Goal: Information Seeking & Learning: Learn about a topic

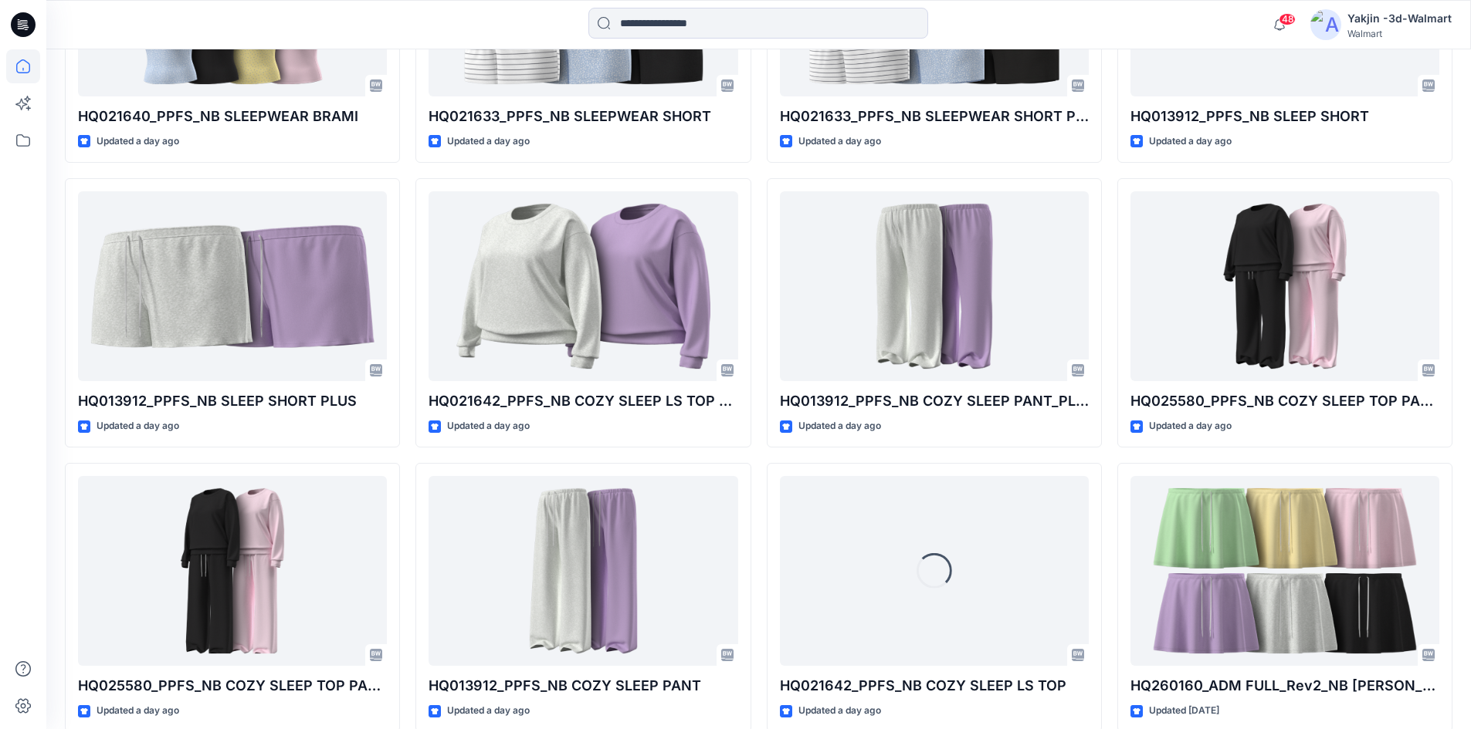
scroll to position [926, 0]
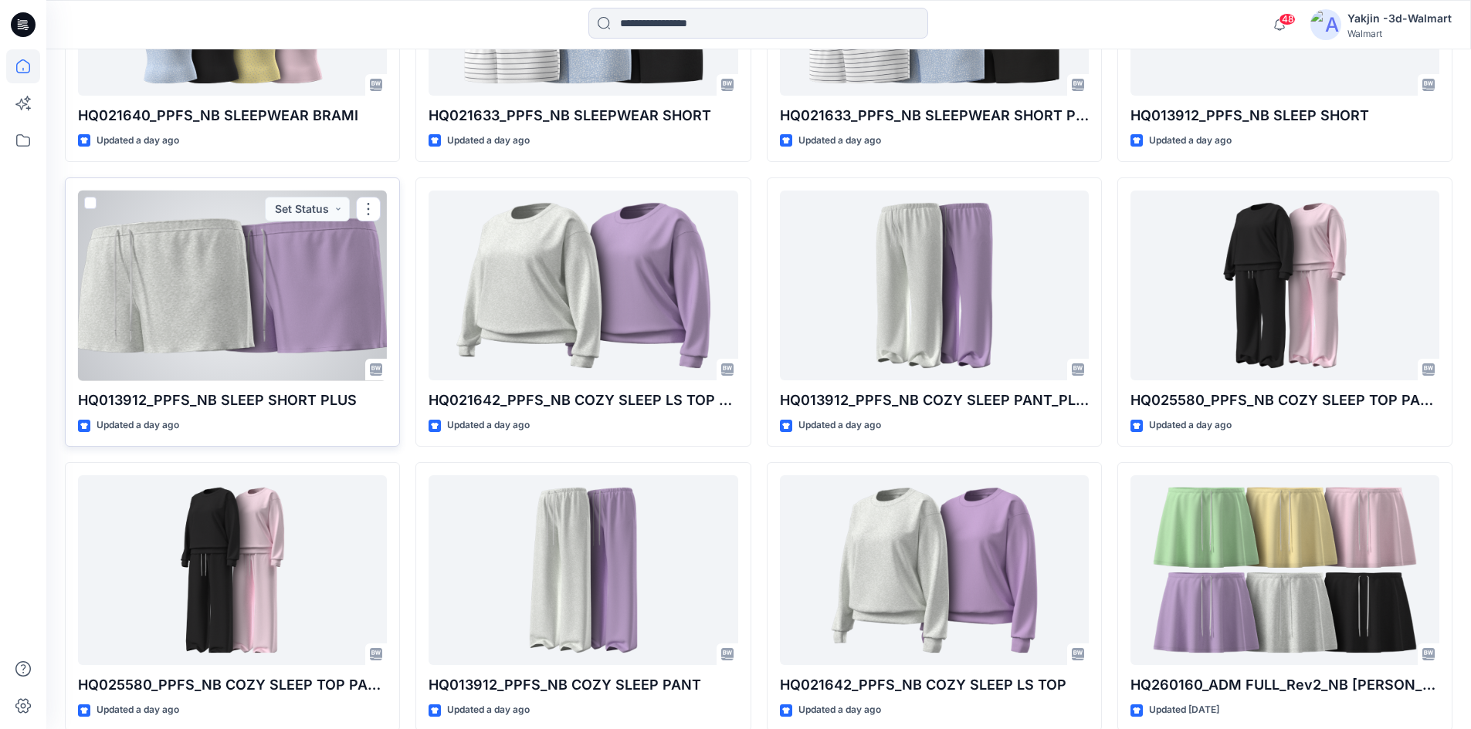
click at [258, 316] on div at bounding box center [232, 286] width 309 height 191
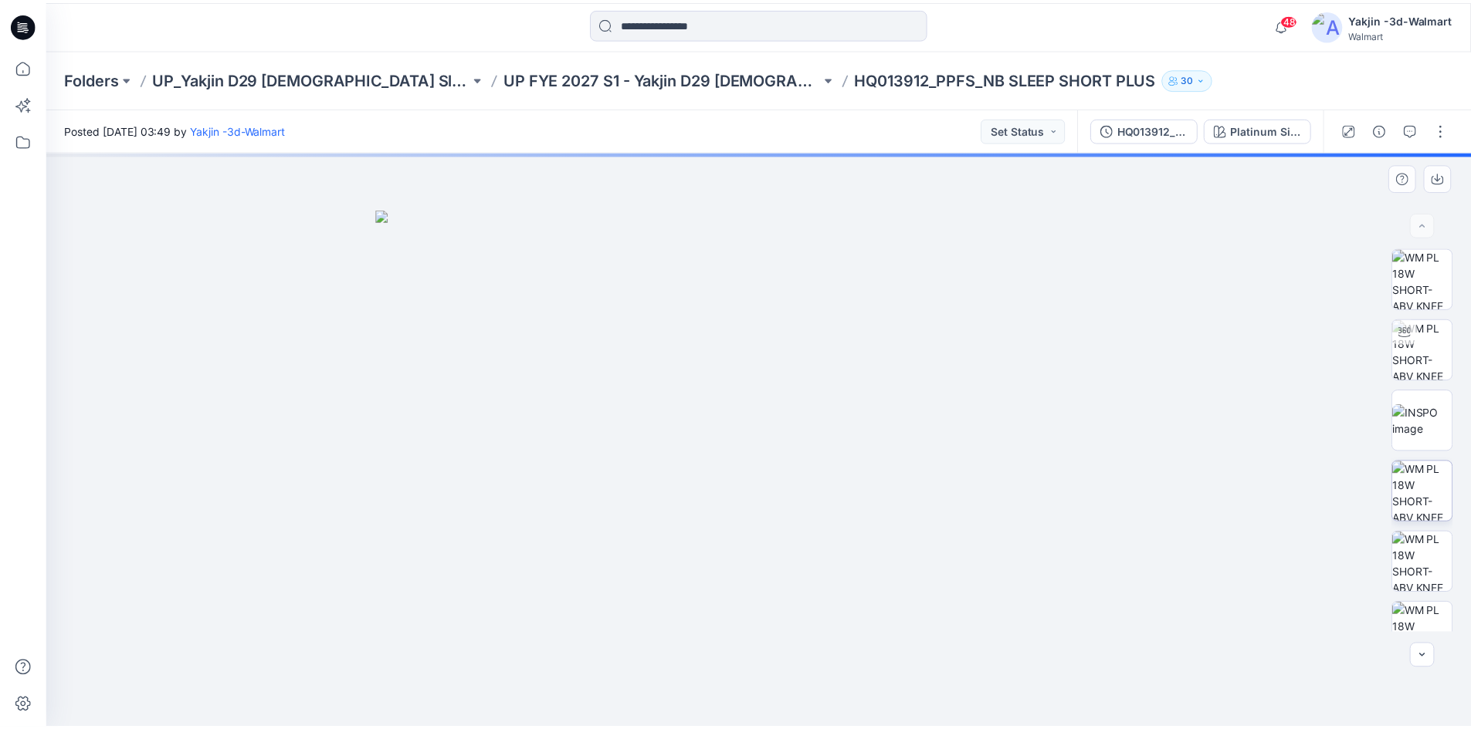
scroll to position [173, 0]
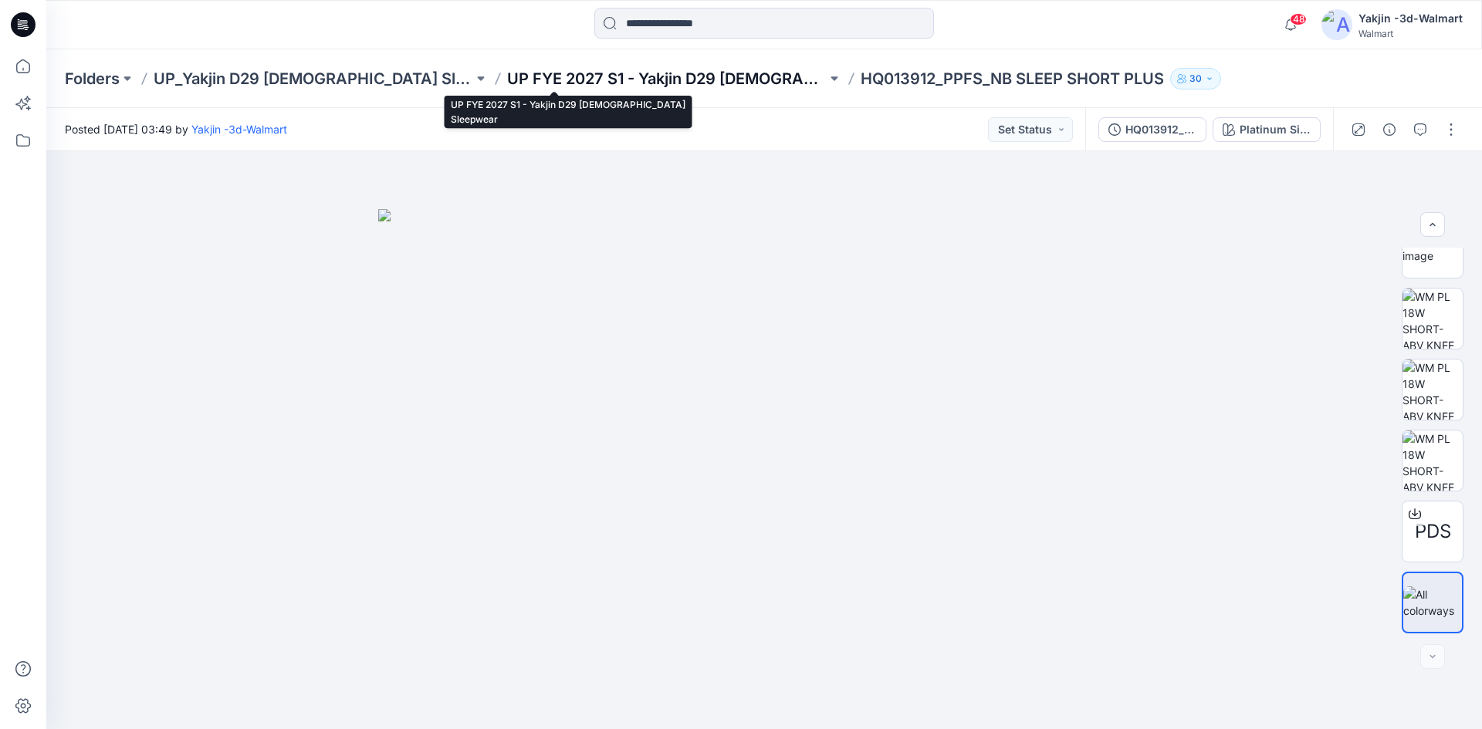
click at [650, 80] on p "UP FYE 2027 S1 - Yakjin D29 [DEMOGRAPHIC_DATA] Sleepwear" at bounding box center [667, 79] width 320 height 22
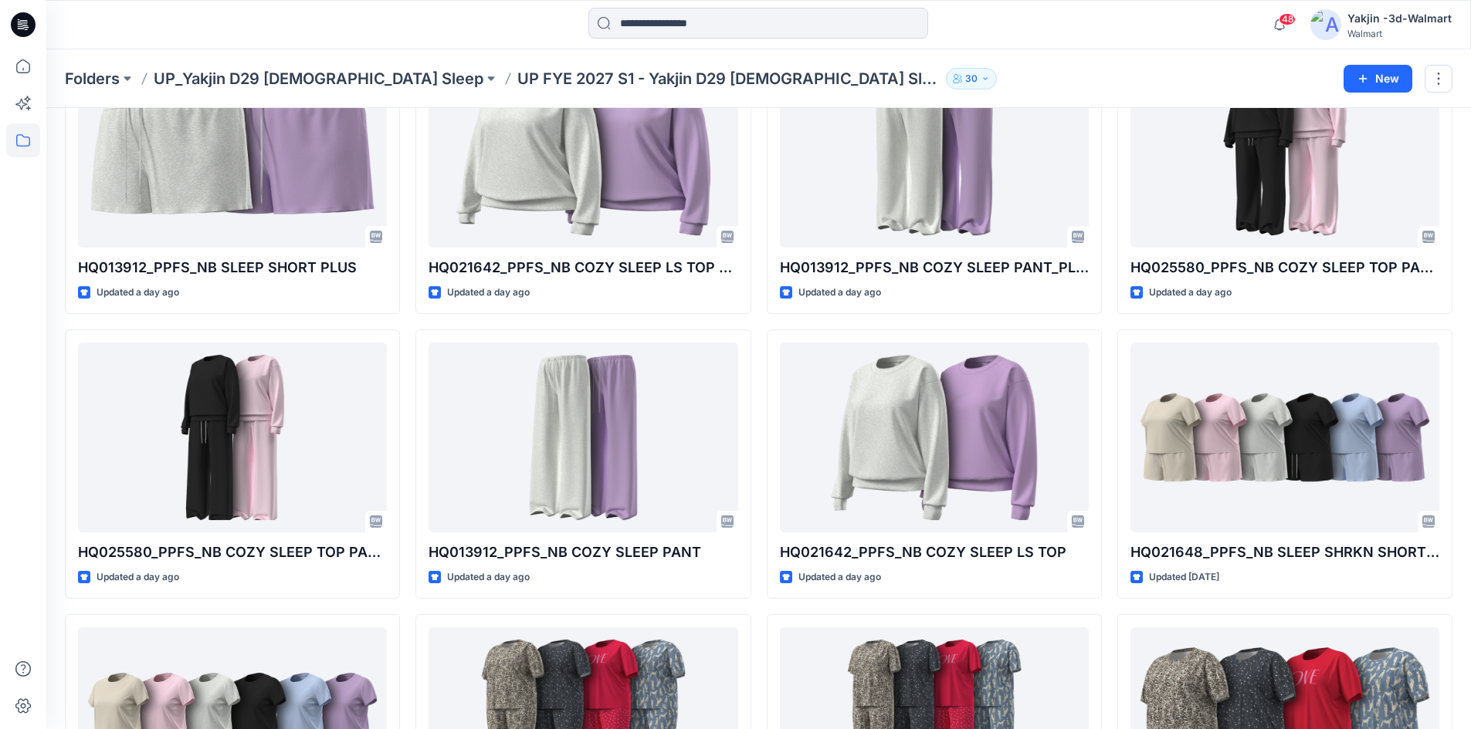
scroll to position [589, 0]
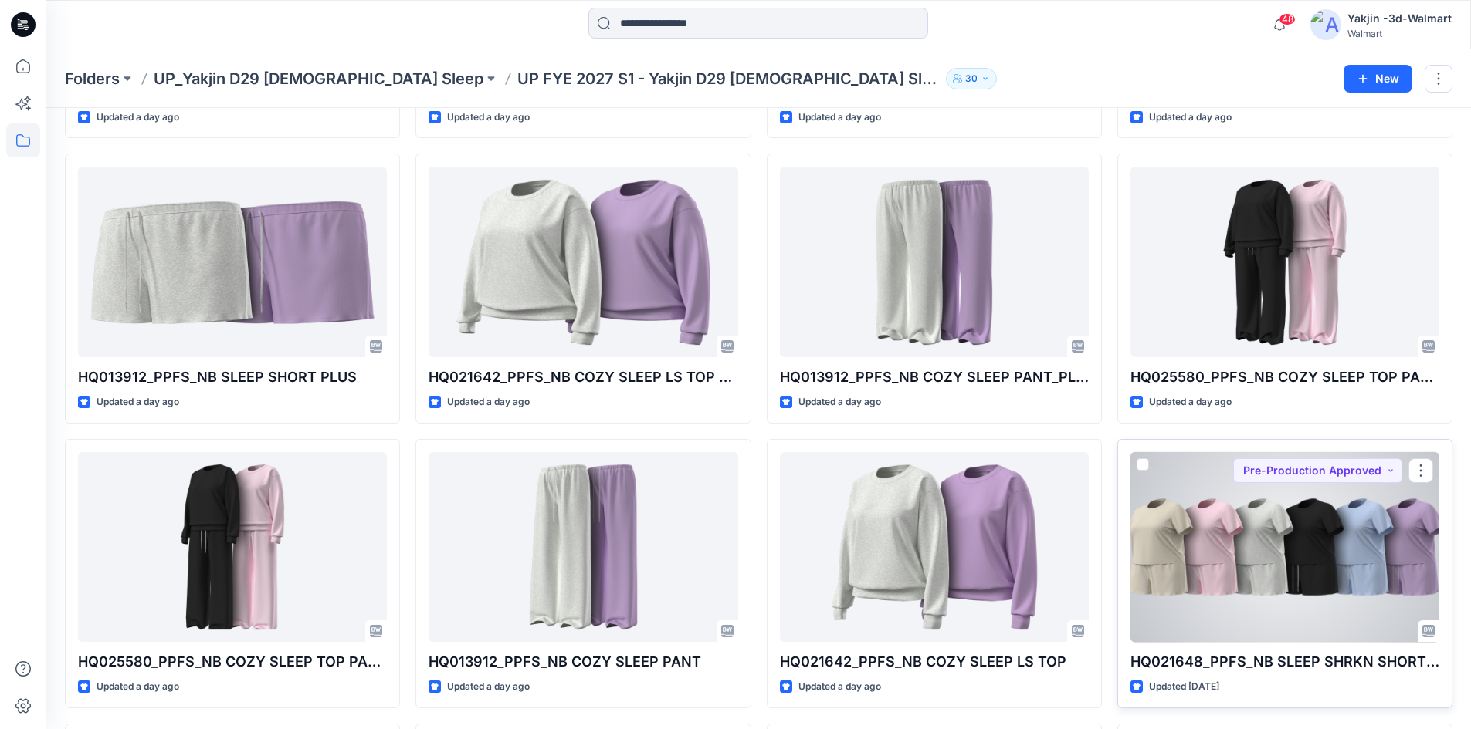
click at [1234, 554] on div at bounding box center [1284, 547] width 309 height 191
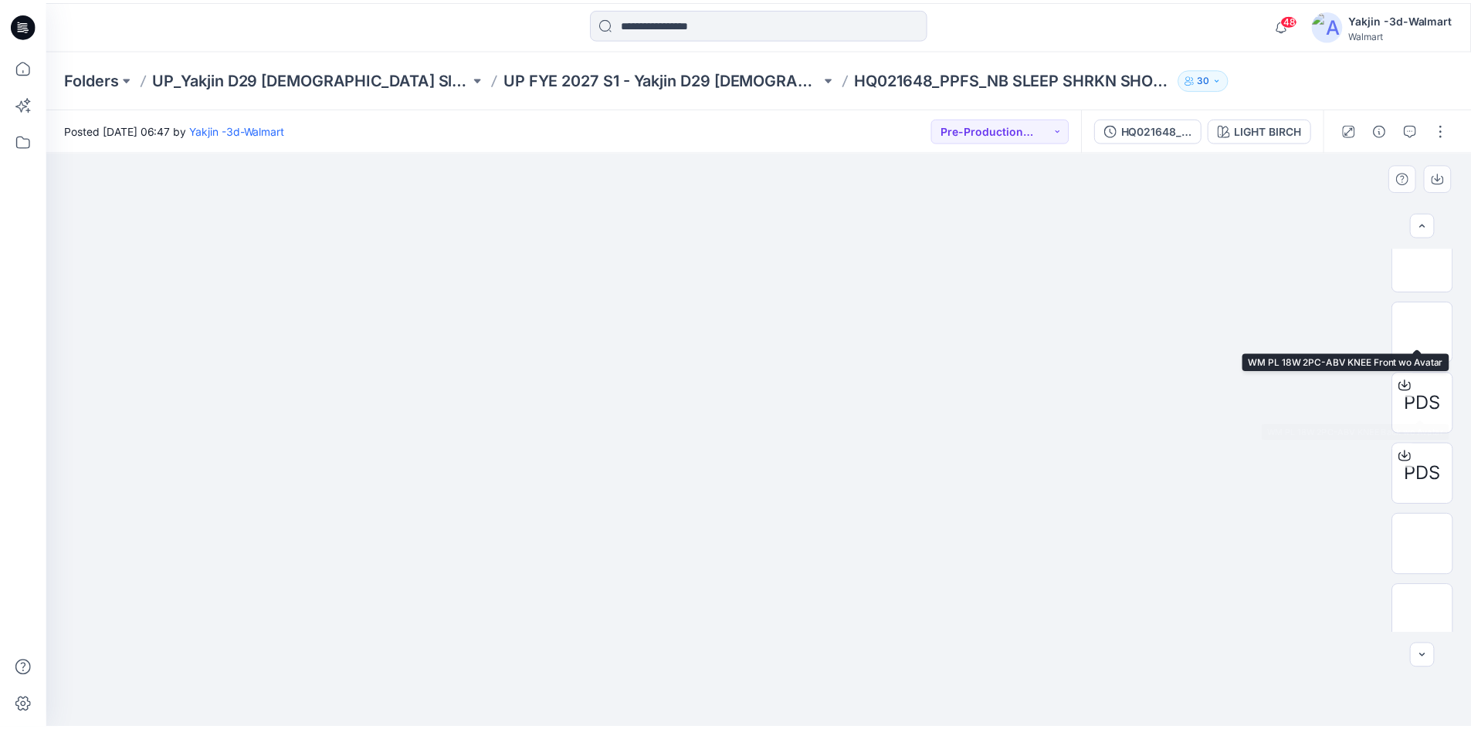
scroll to position [528, 0]
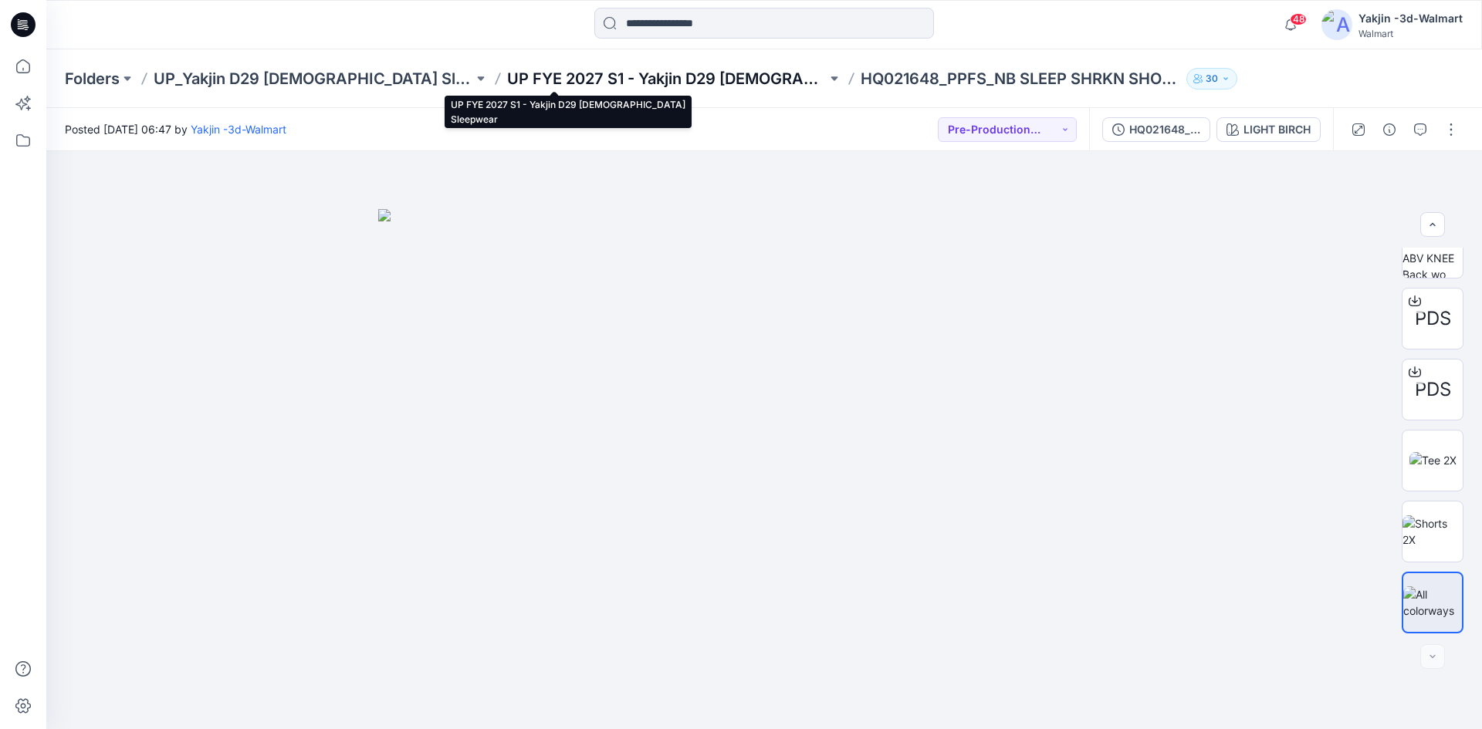
click at [569, 76] on p "UP FYE 2027 S1 - Yakjin D29 [DEMOGRAPHIC_DATA] Sleepwear" at bounding box center [667, 79] width 320 height 22
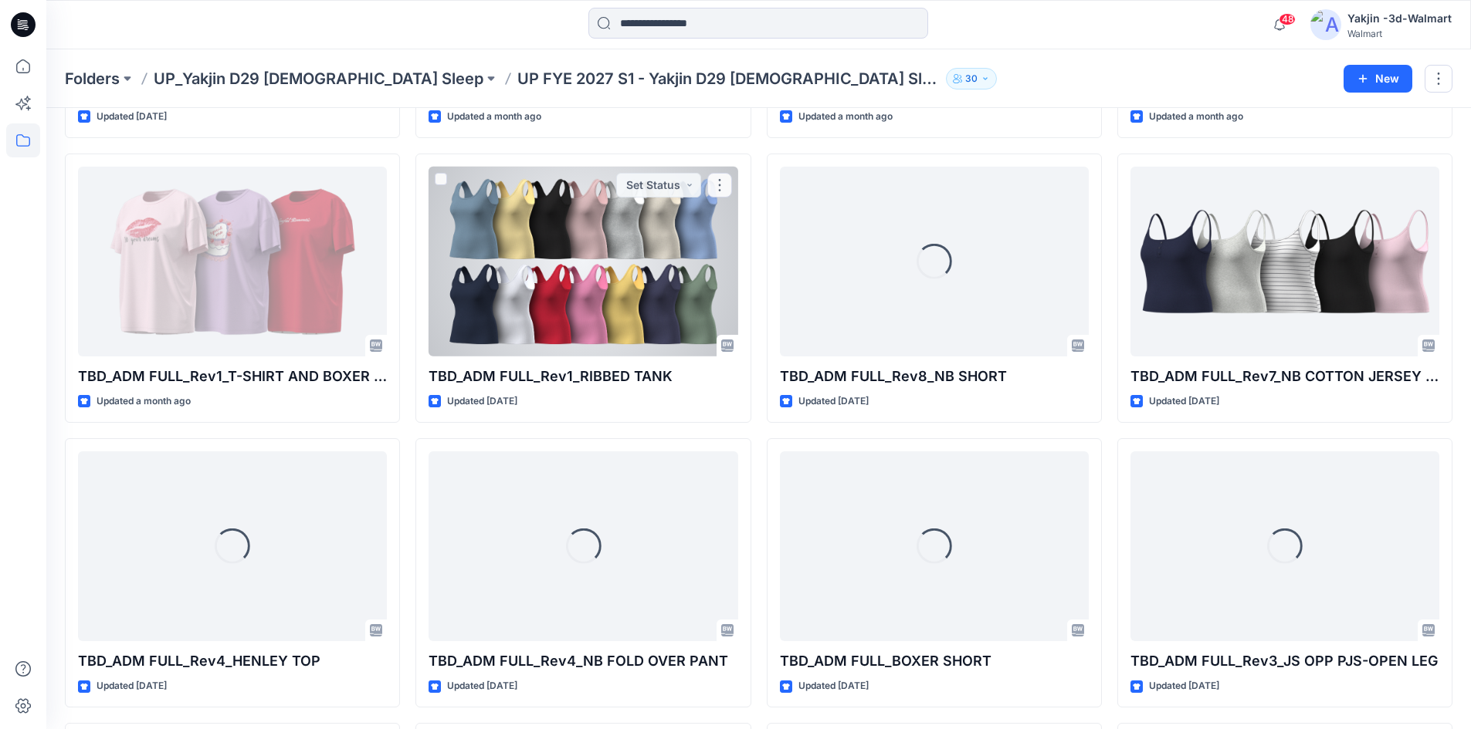
scroll to position [2370, 0]
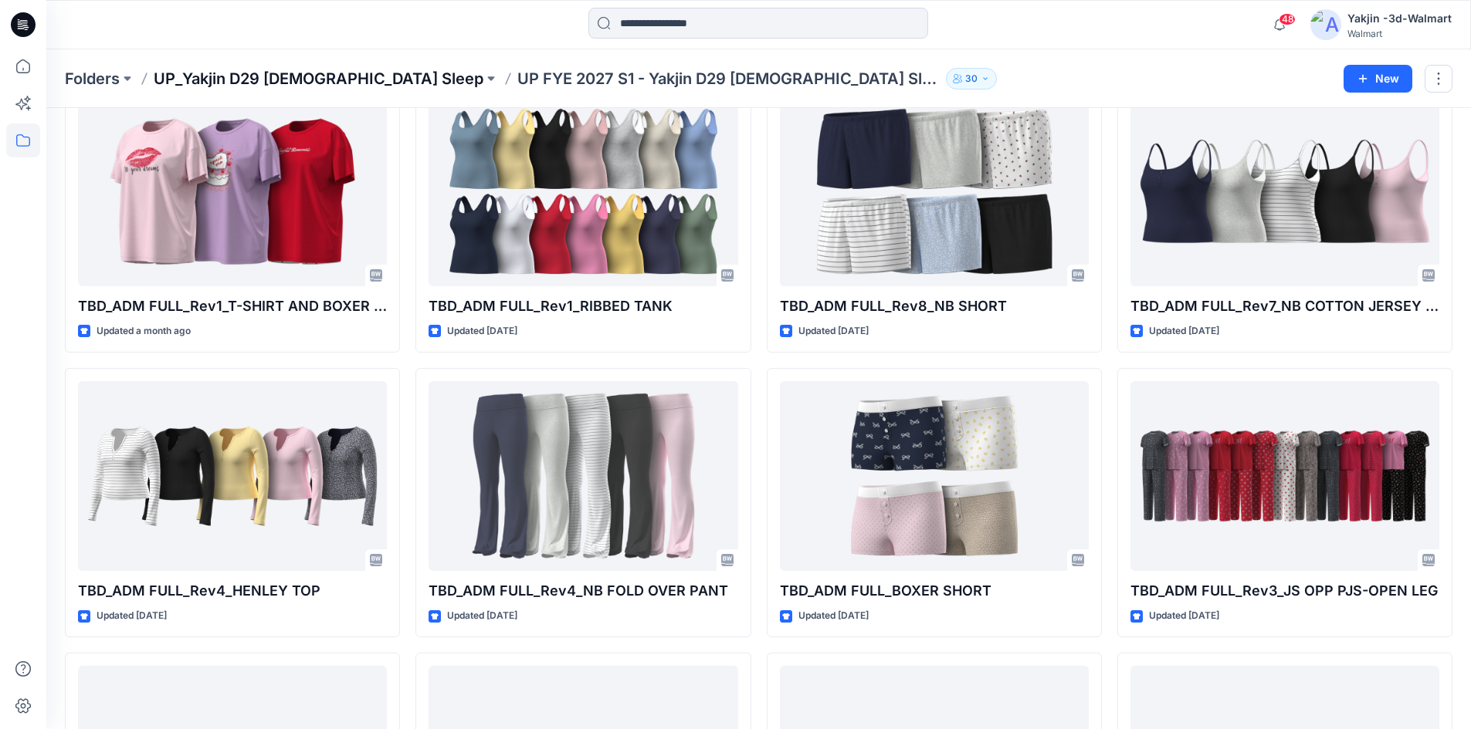
click at [289, 82] on p "UP_Yakjin D29 [DEMOGRAPHIC_DATA] Sleep" at bounding box center [319, 79] width 330 height 22
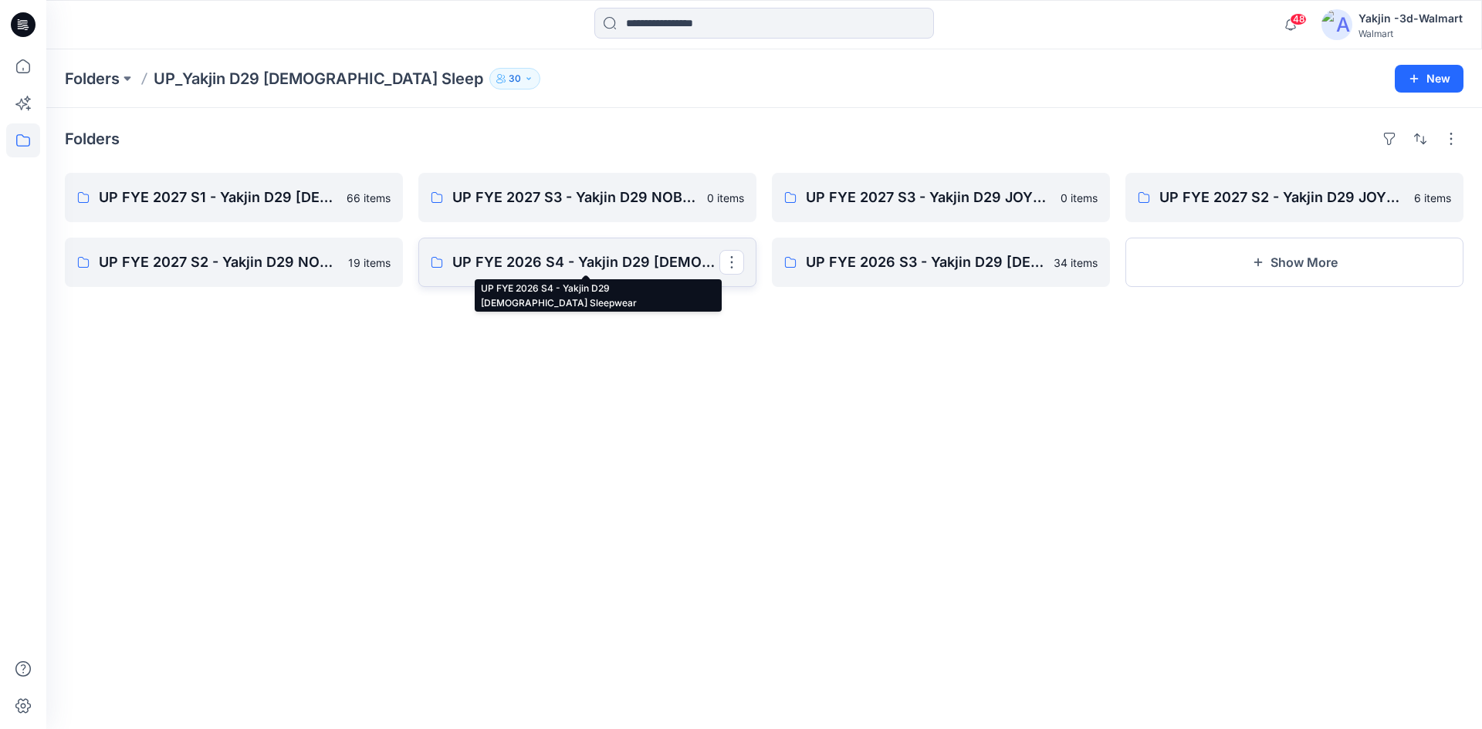
click at [570, 263] on p "UP FYE 2026 S4 - Yakjin D29 [DEMOGRAPHIC_DATA] Sleepwear" at bounding box center [585, 263] width 267 height 22
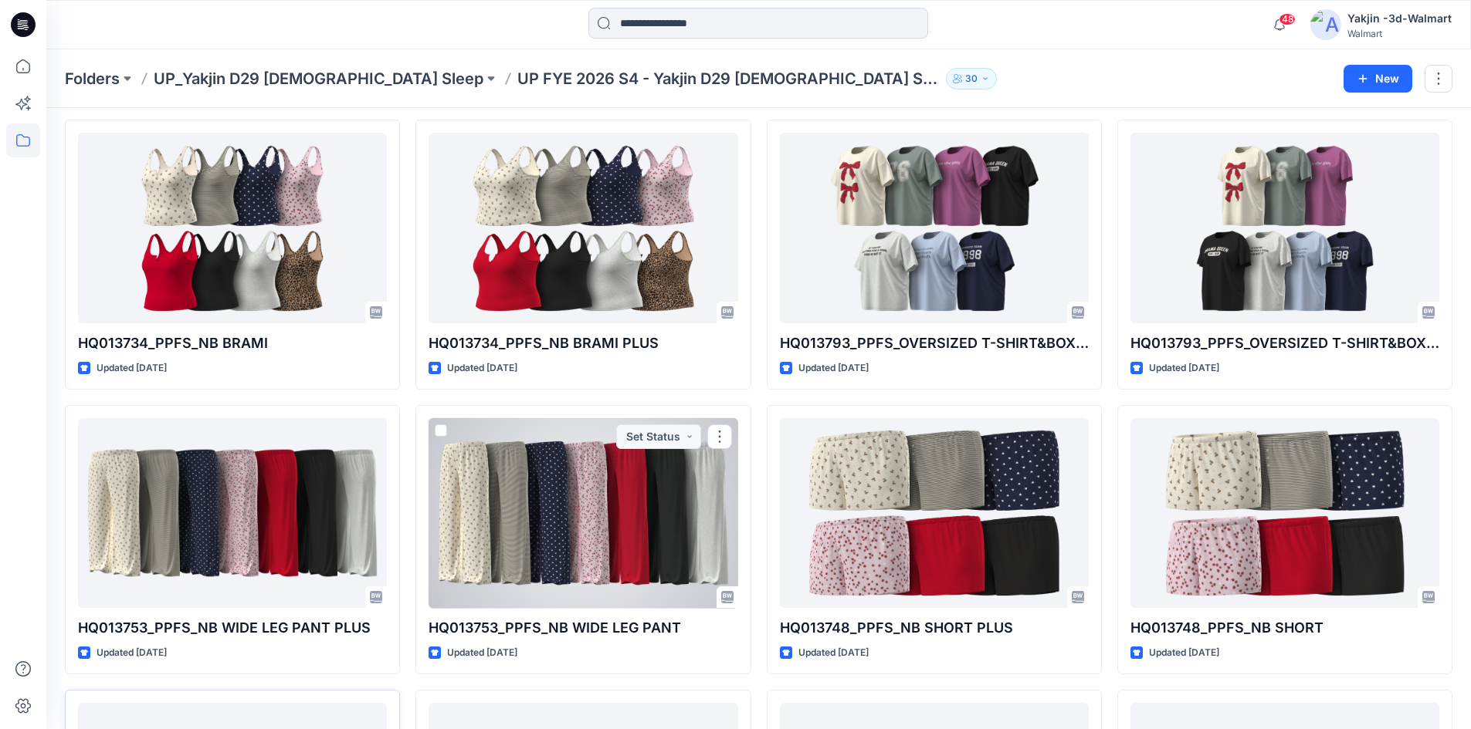
scroll to position [849, 0]
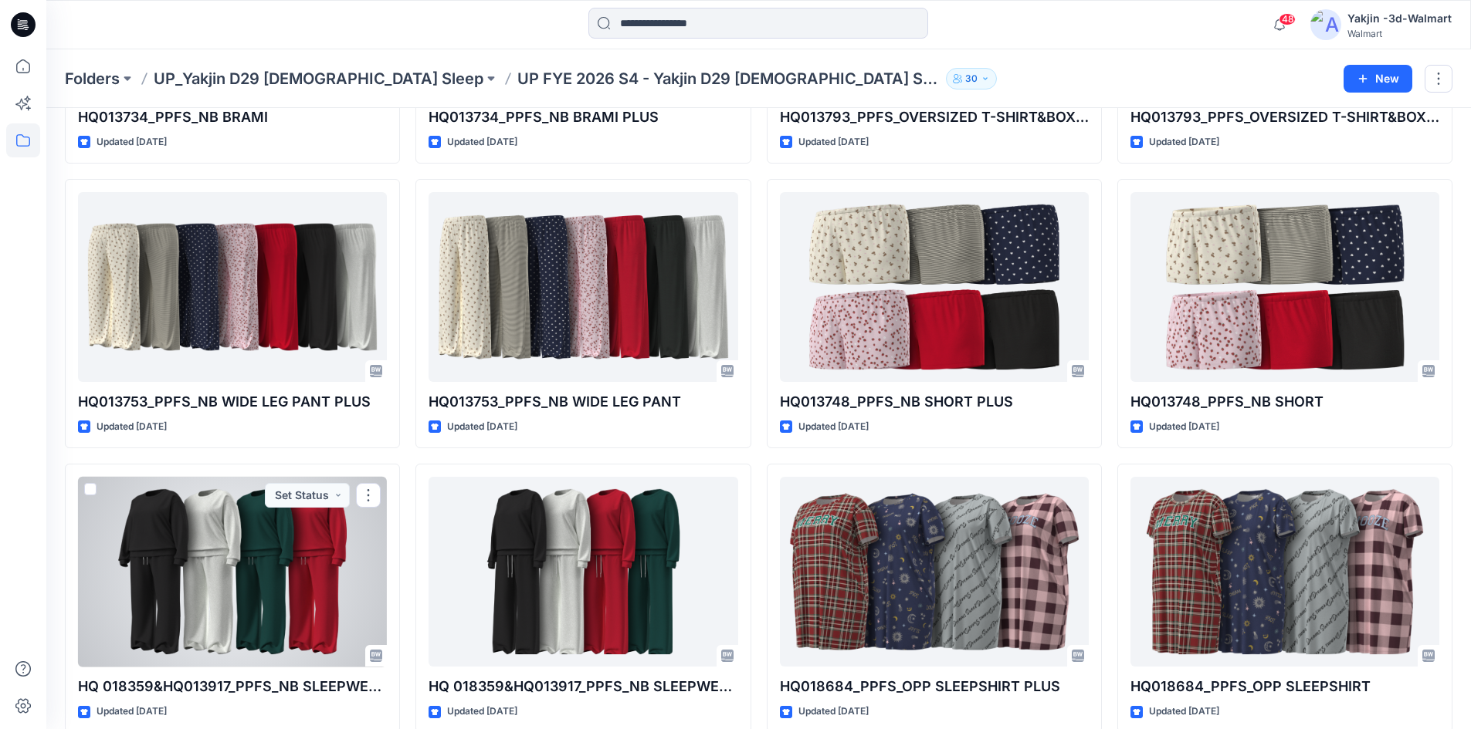
click at [261, 588] on div at bounding box center [232, 572] width 309 height 191
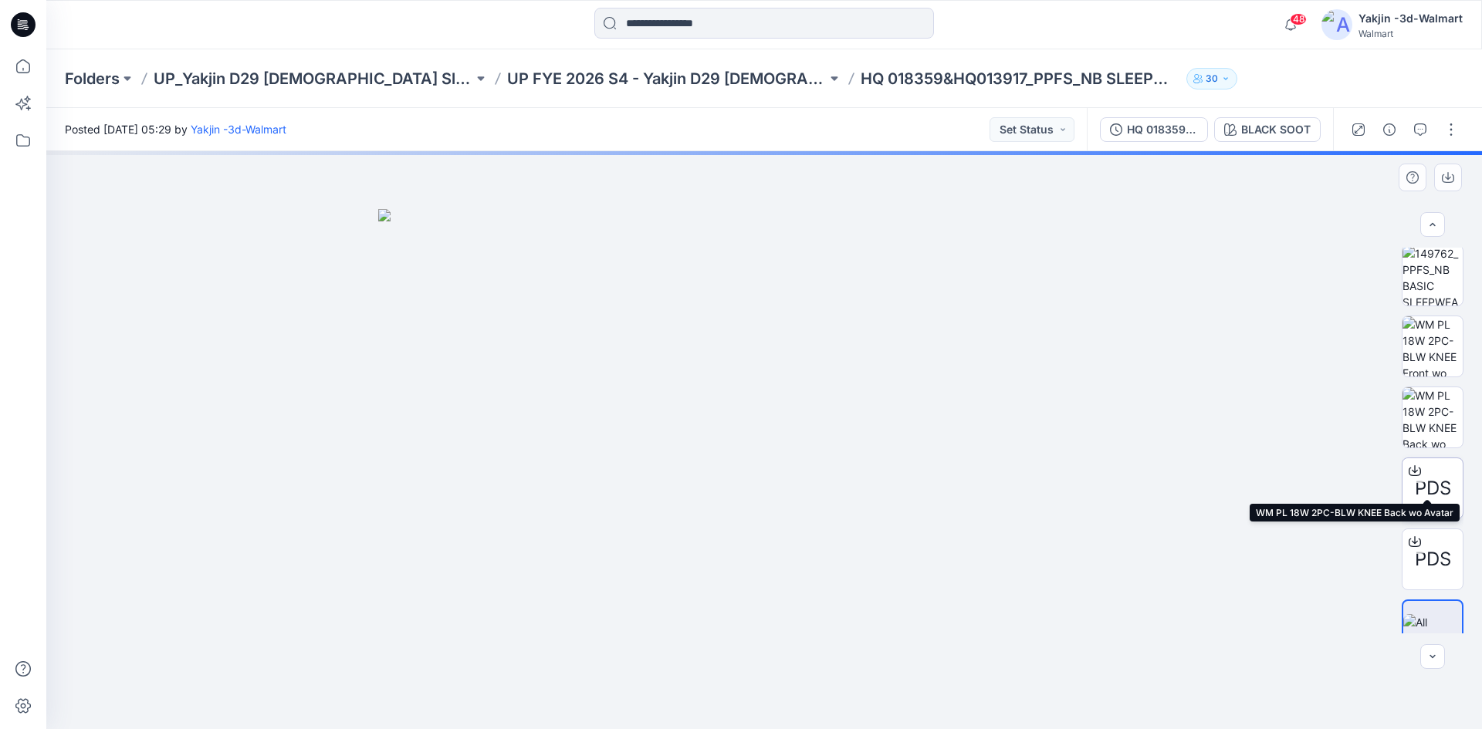
scroll to position [386, 0]
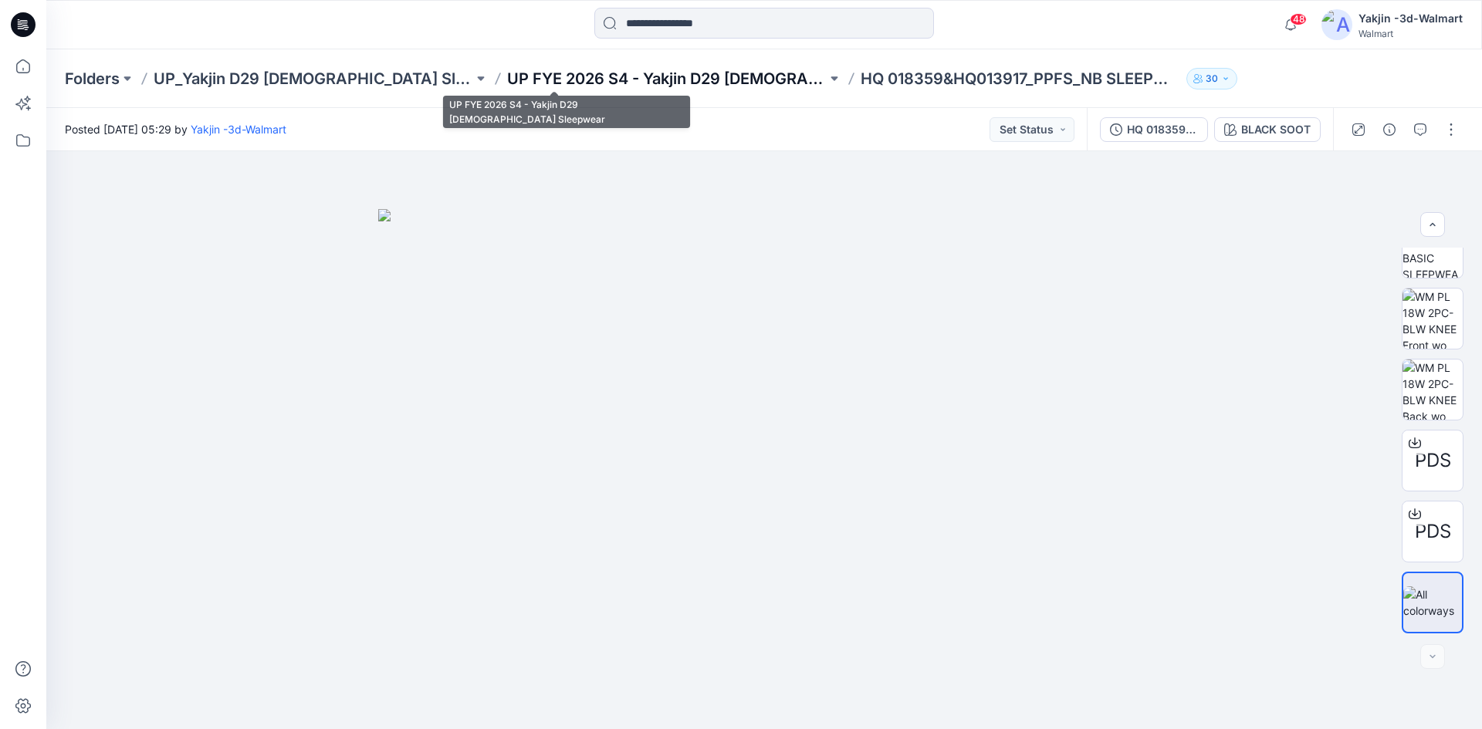
click at [615, 82] on p "UP FYE 2026 S4 - Yakjin D29 [DEMOGRAPHIC_DATA] Sleepwear" at bounding box center [667, 79] width 320 height 22
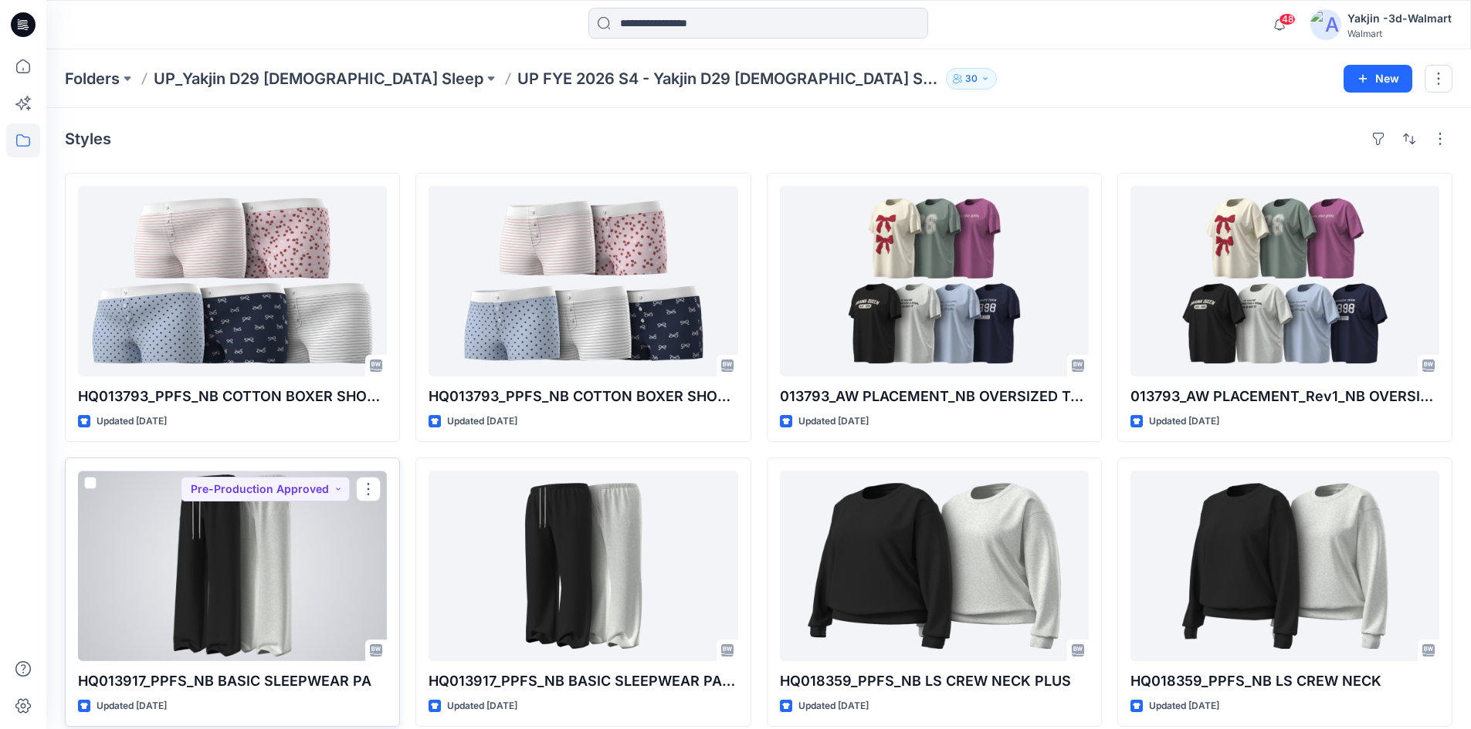
click at [306, 565] on div at bounding box center [232, 566] width 309 height 191
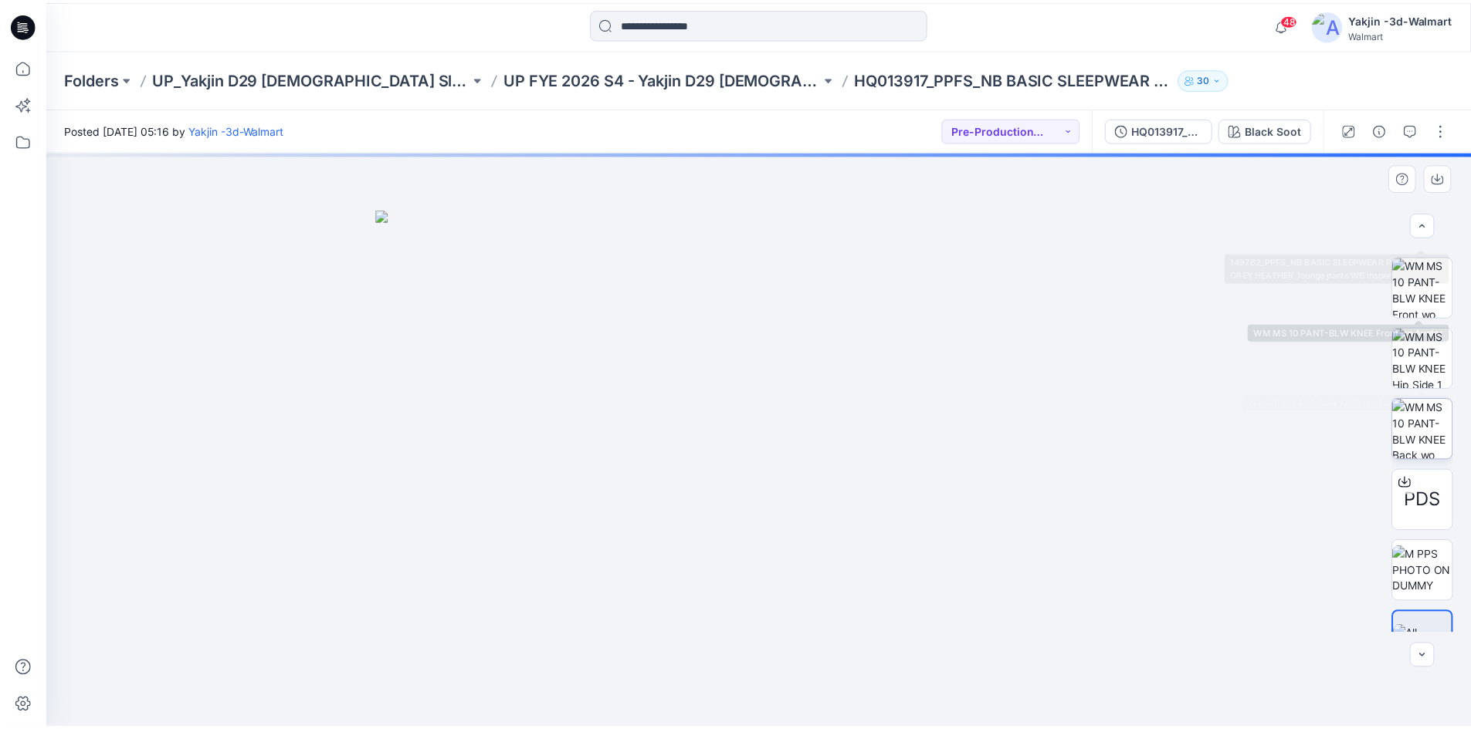
scroll to position [244, 0]
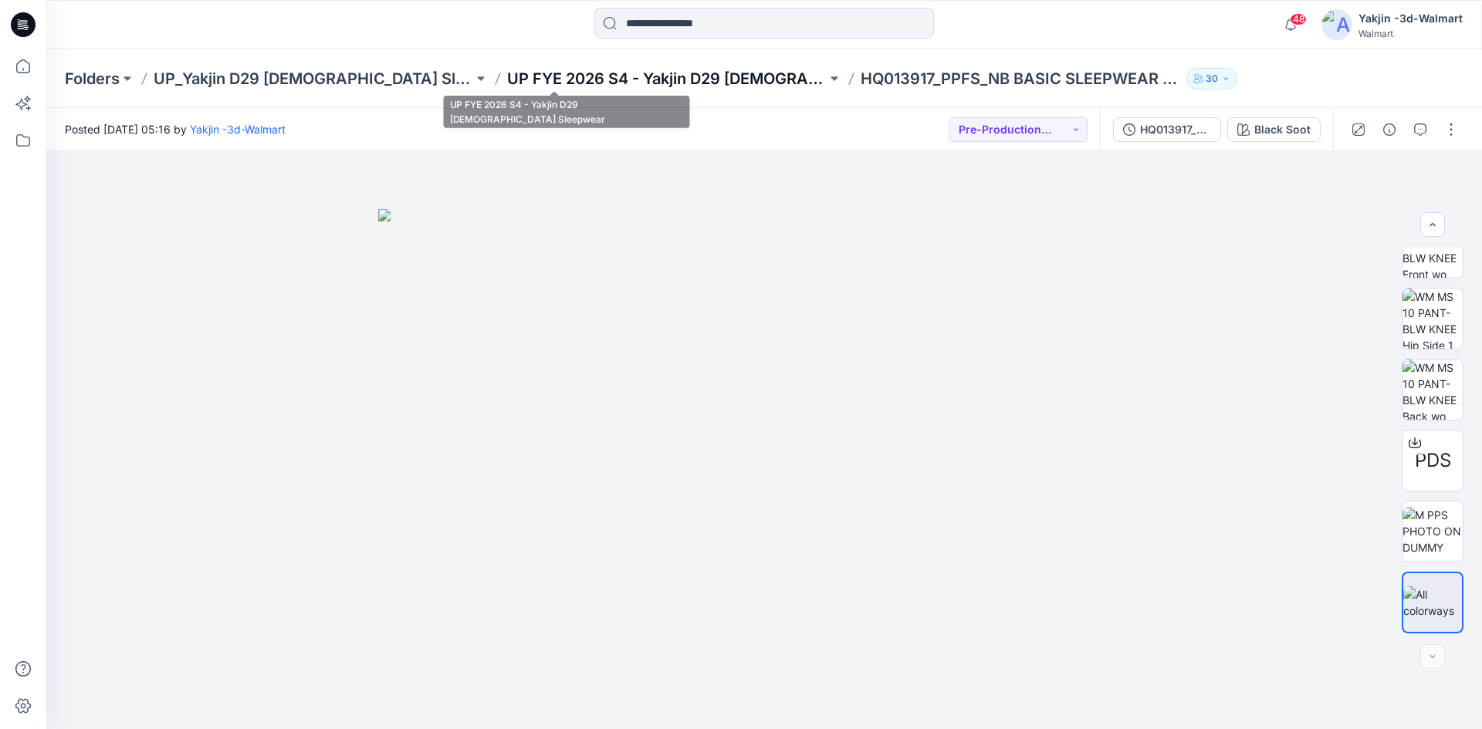
click at [570, 76] on p "UP FYE 2026 S4 - Yakjin D29 [DEMOGRAPHIC_DATA] Sleepwear" at bounding box center [667, 79] width 320 height 22
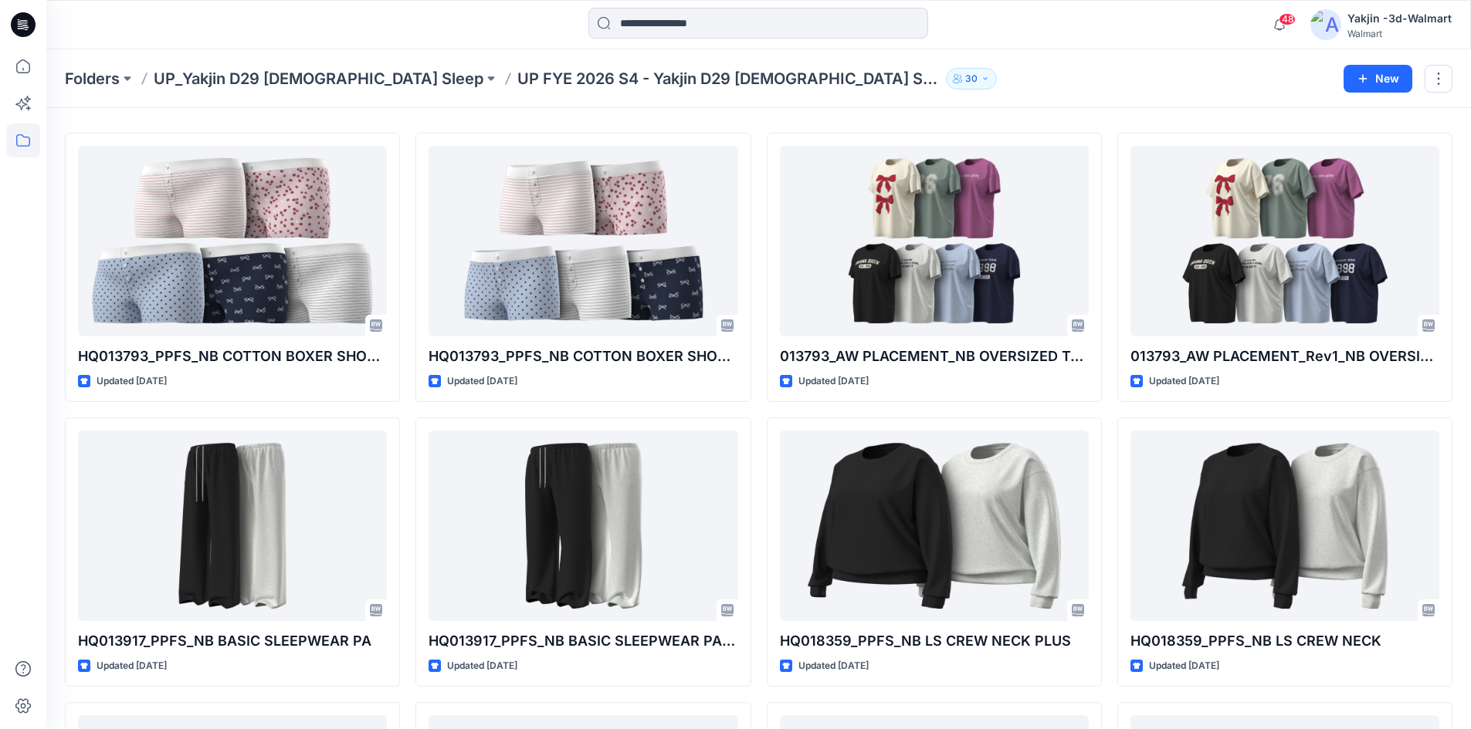
scroll to position [29, 0]
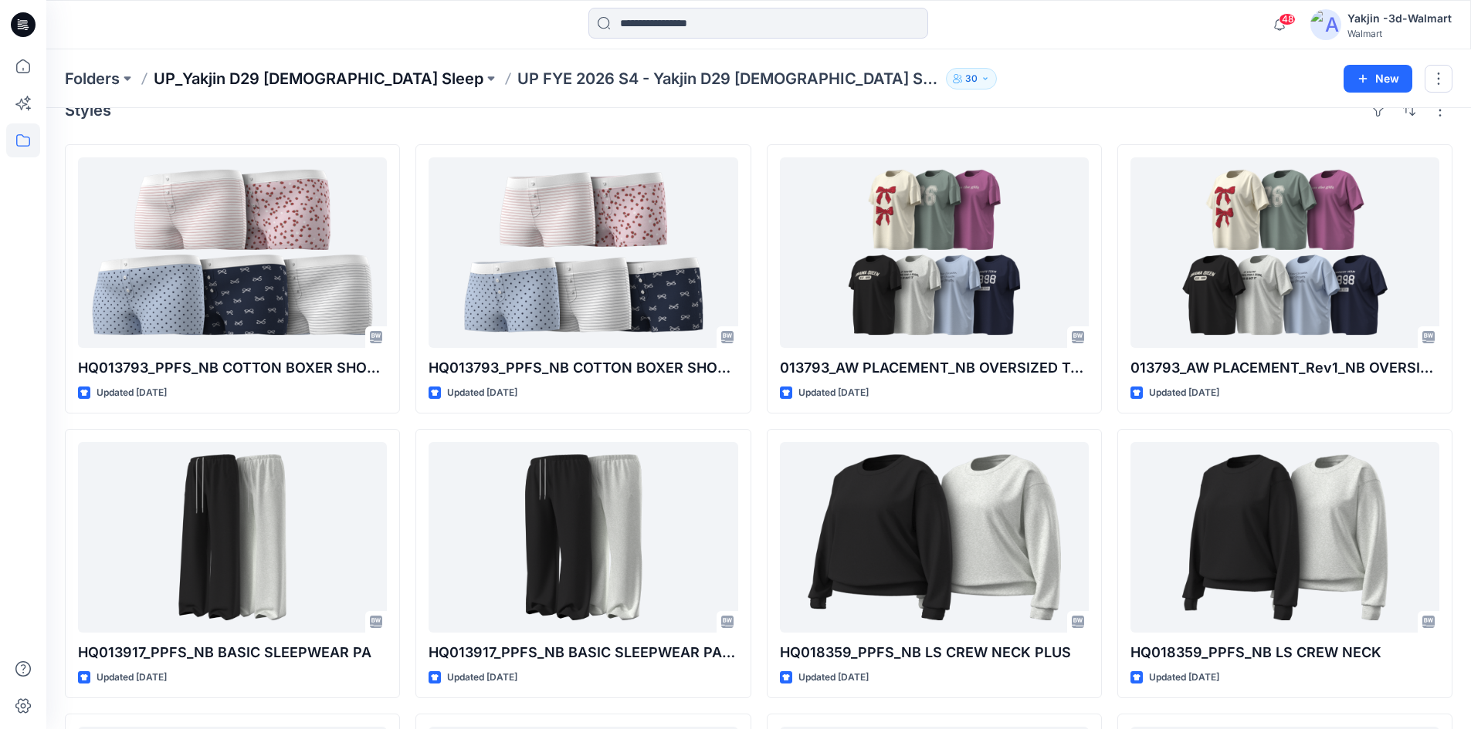
click at [289, 79] on p "UP_Yakjin D29 [DEMOGRAPHIC_DATA] Sleep" at bounding box center [319, 79] width 330 height 22
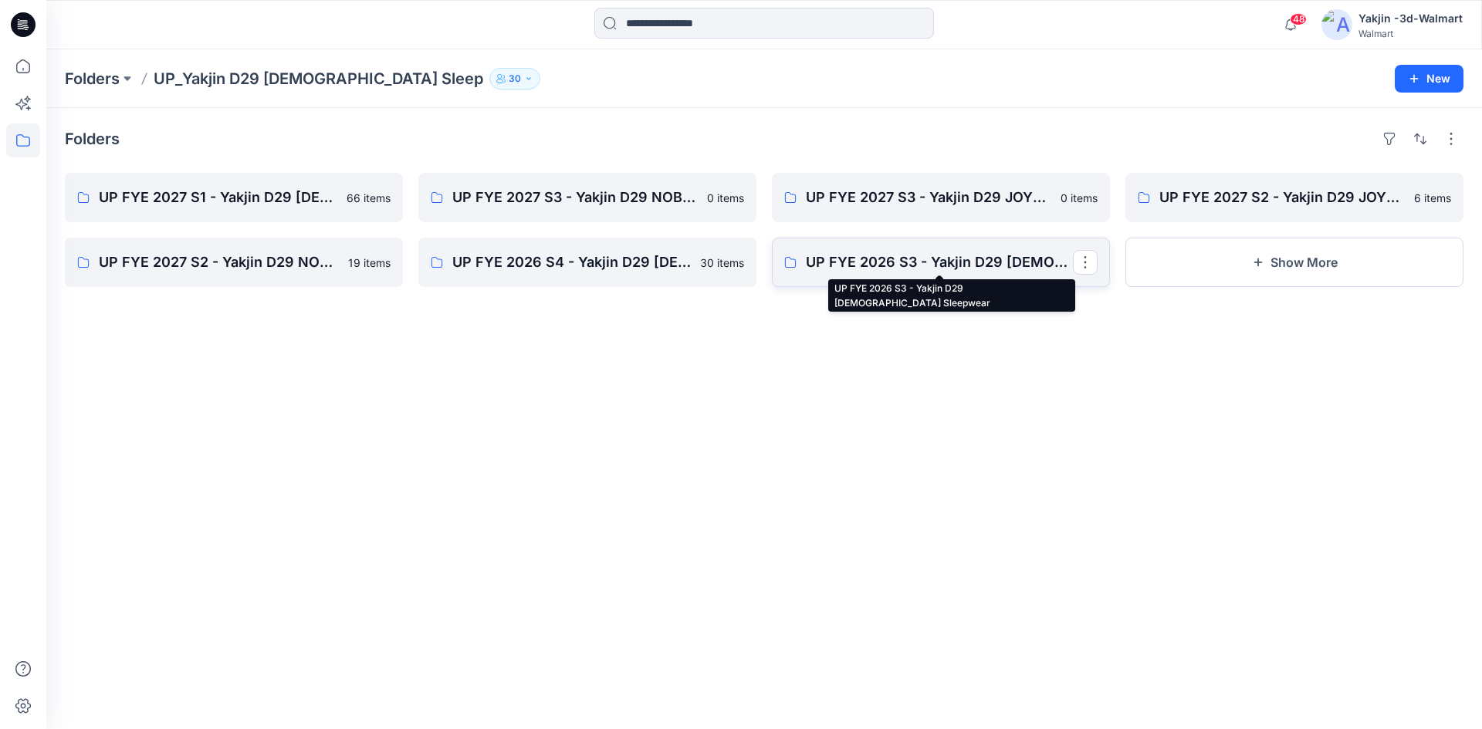
click at [899, 270] on p "UP FYE 2026 S3 - Yakjin D29 [DEMOGRAPHIC_DATA] Sleepwear" at bounding box center [939, 263] width 267 height 22
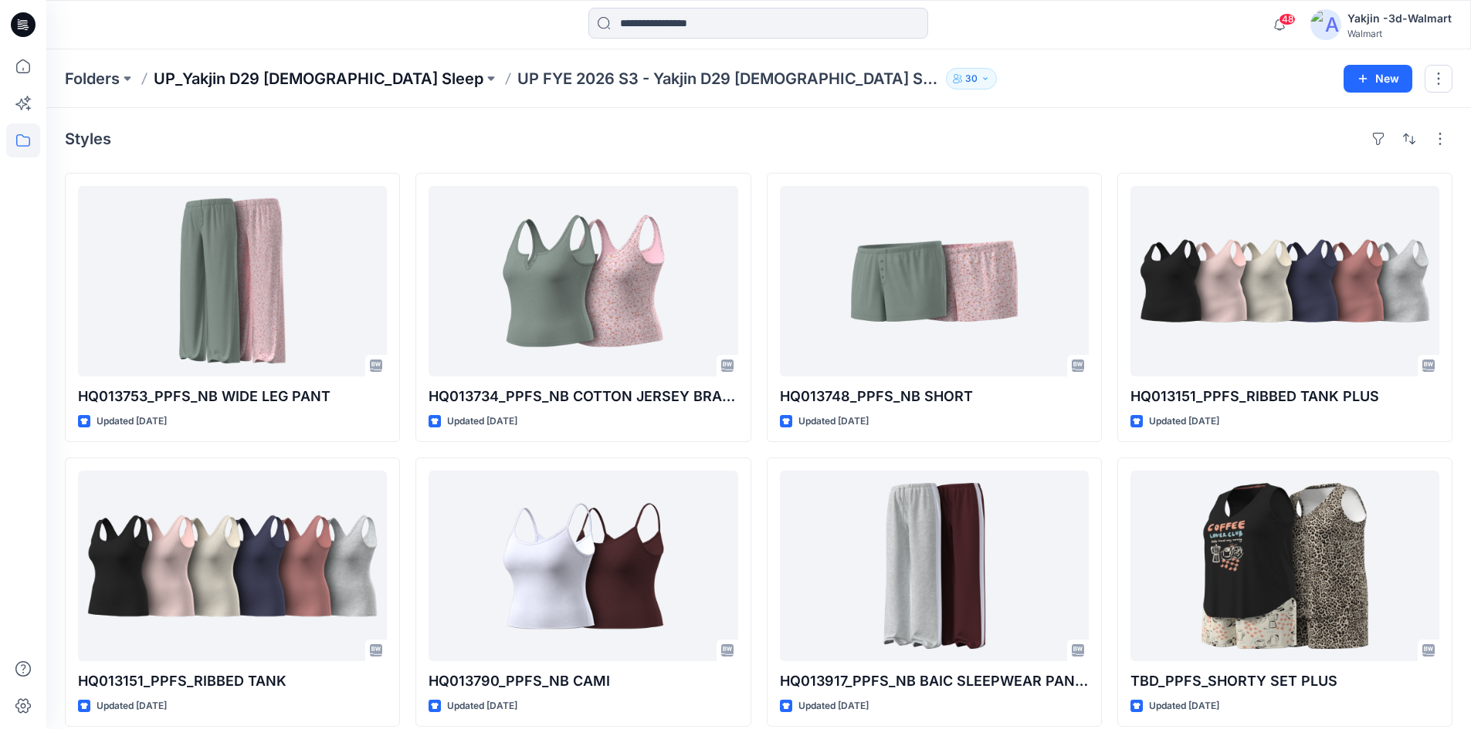
click at [183, 77] on p "UP_Yakjin D29 [DEMOGRAPHIC_DATA] Sleep" at bounding box center [319, 79] width 330 height 22
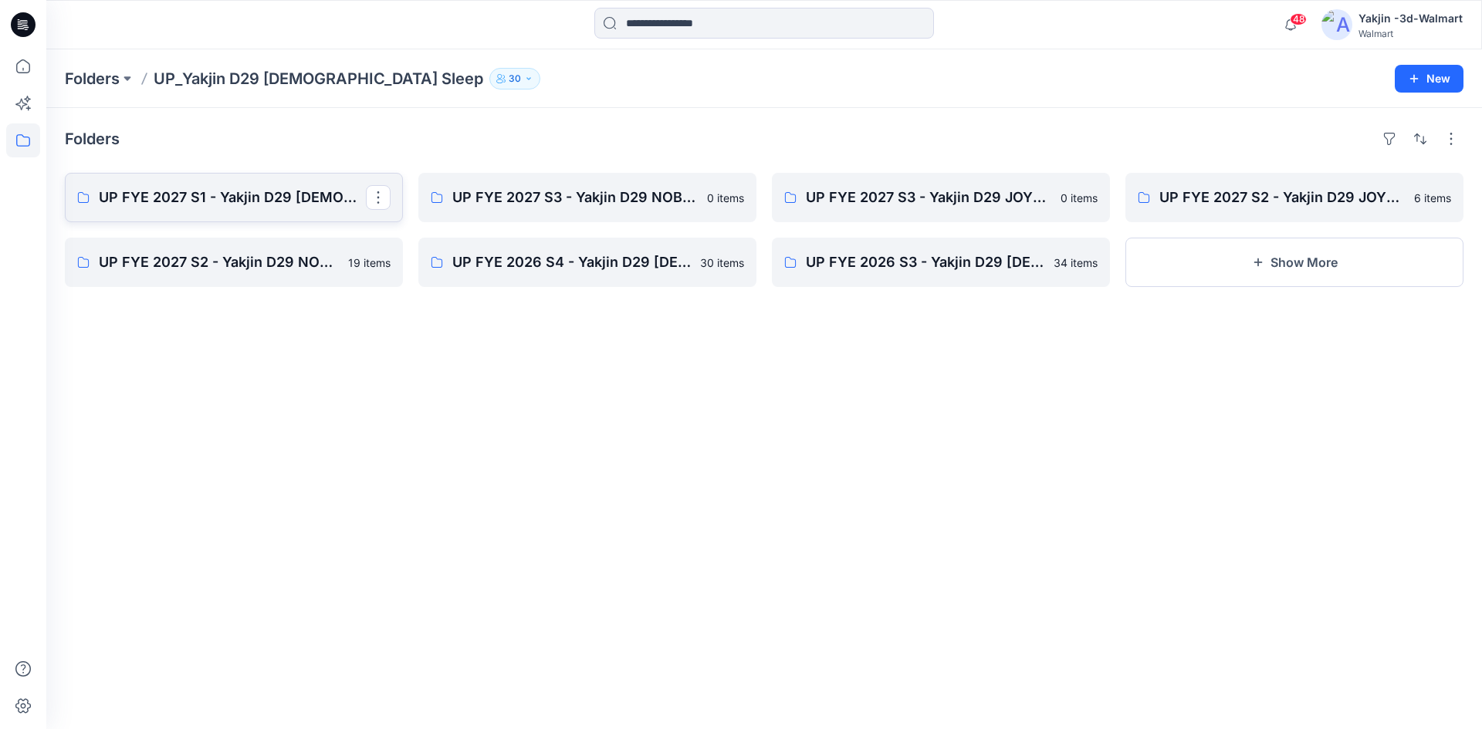
click at [209, 199] on p "UP FYE 2027 S1 - Yakjin D29 [DEMOGRAPHIC_DATA] Sleepwear" at bounding box center [232, 198] width 267 height 22
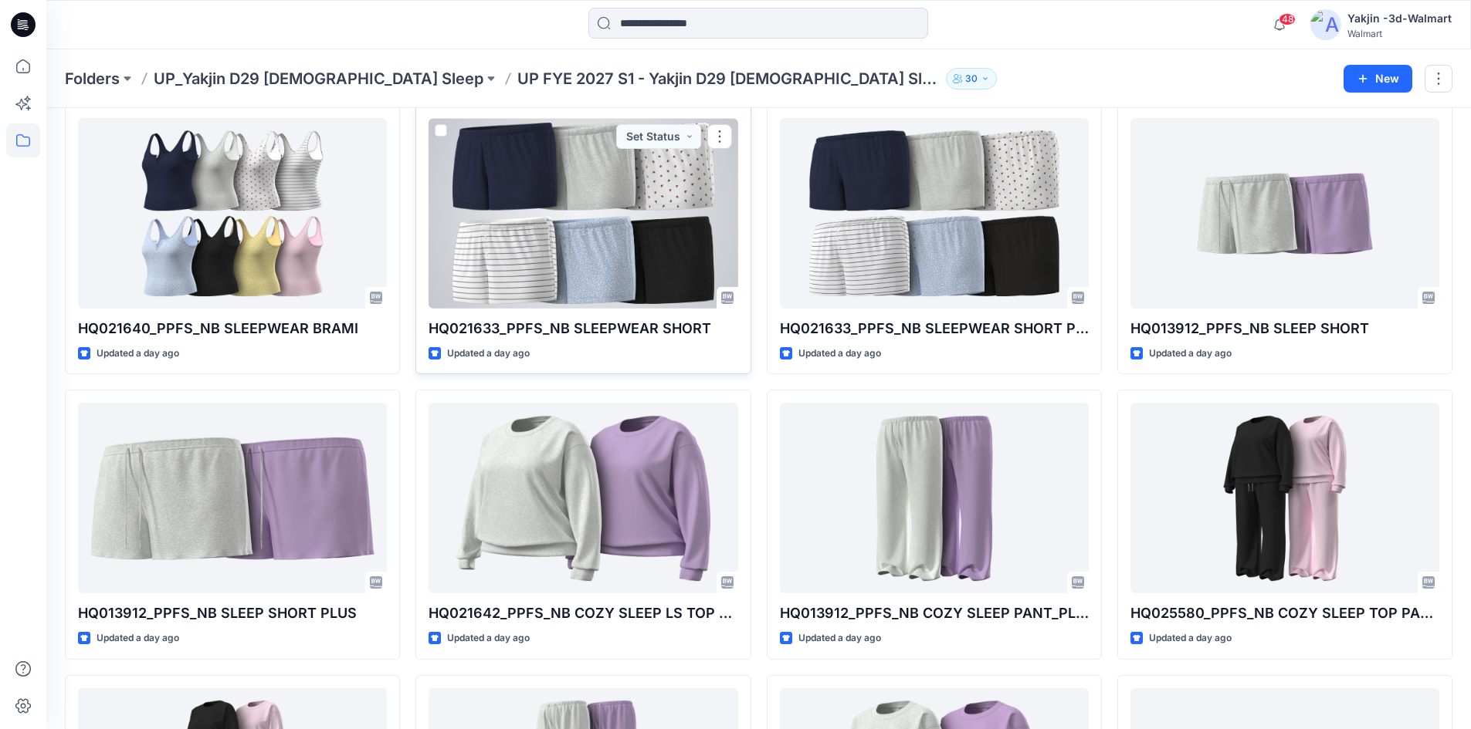
scroll to position [463, 0]
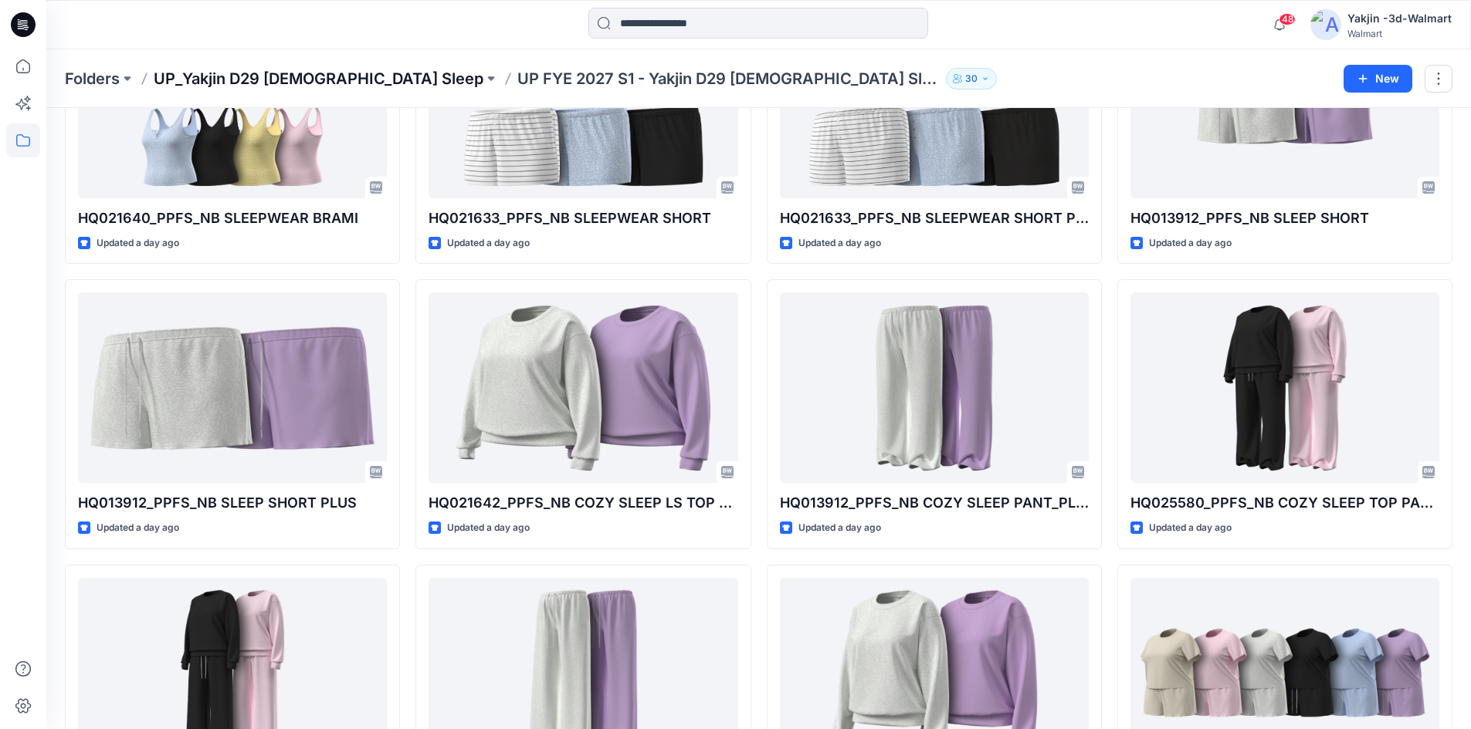
click at [319, 80] on p "UP_Yakjin D29 [DEMOGRAPHIC_DATA] Sleep" at bounding box center [319, 79] width 330 height 22
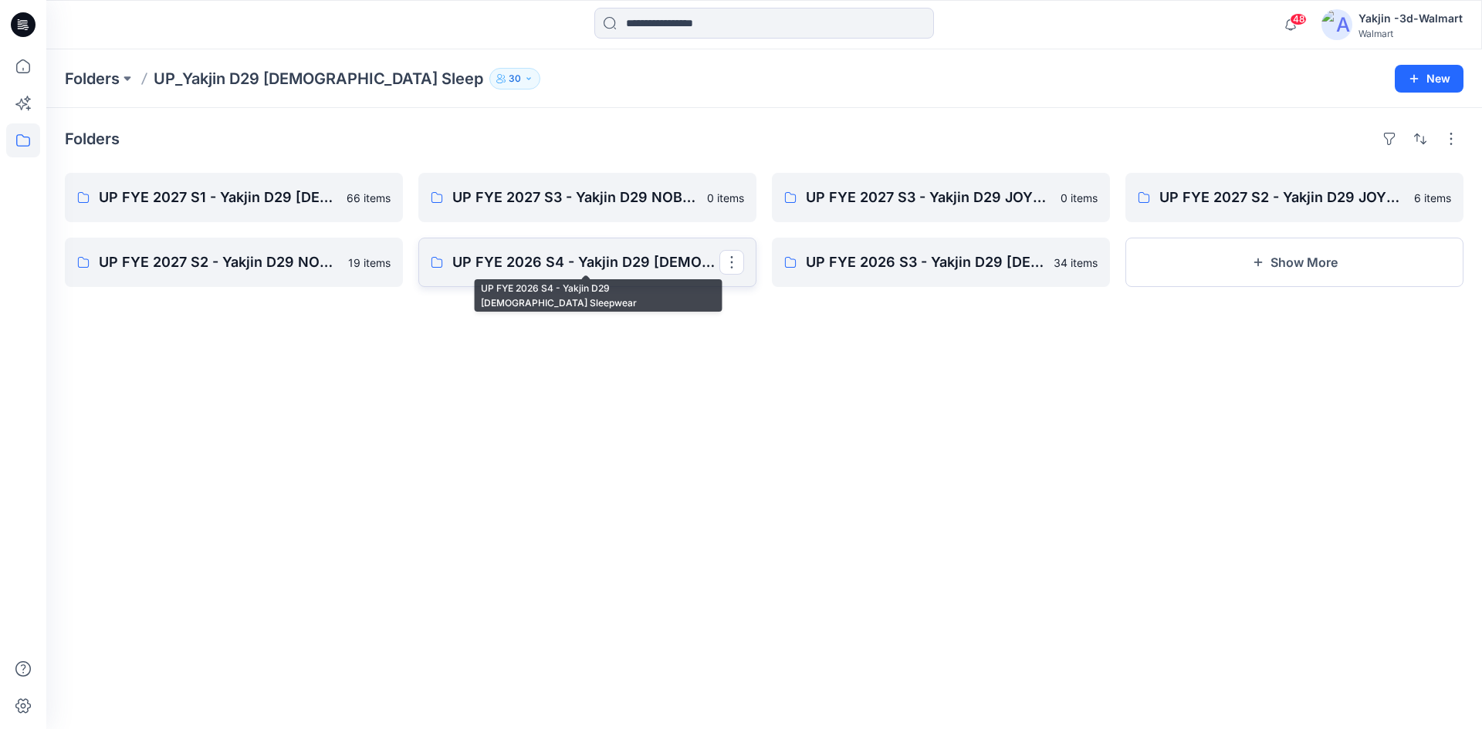
click at [510, 266] on p "UP FYE 2026 S4 - Yakjin D29 [DEMOGRAPHIC_DATA] Sleepwear" at bounding box center [585, 263] width 267 height 22
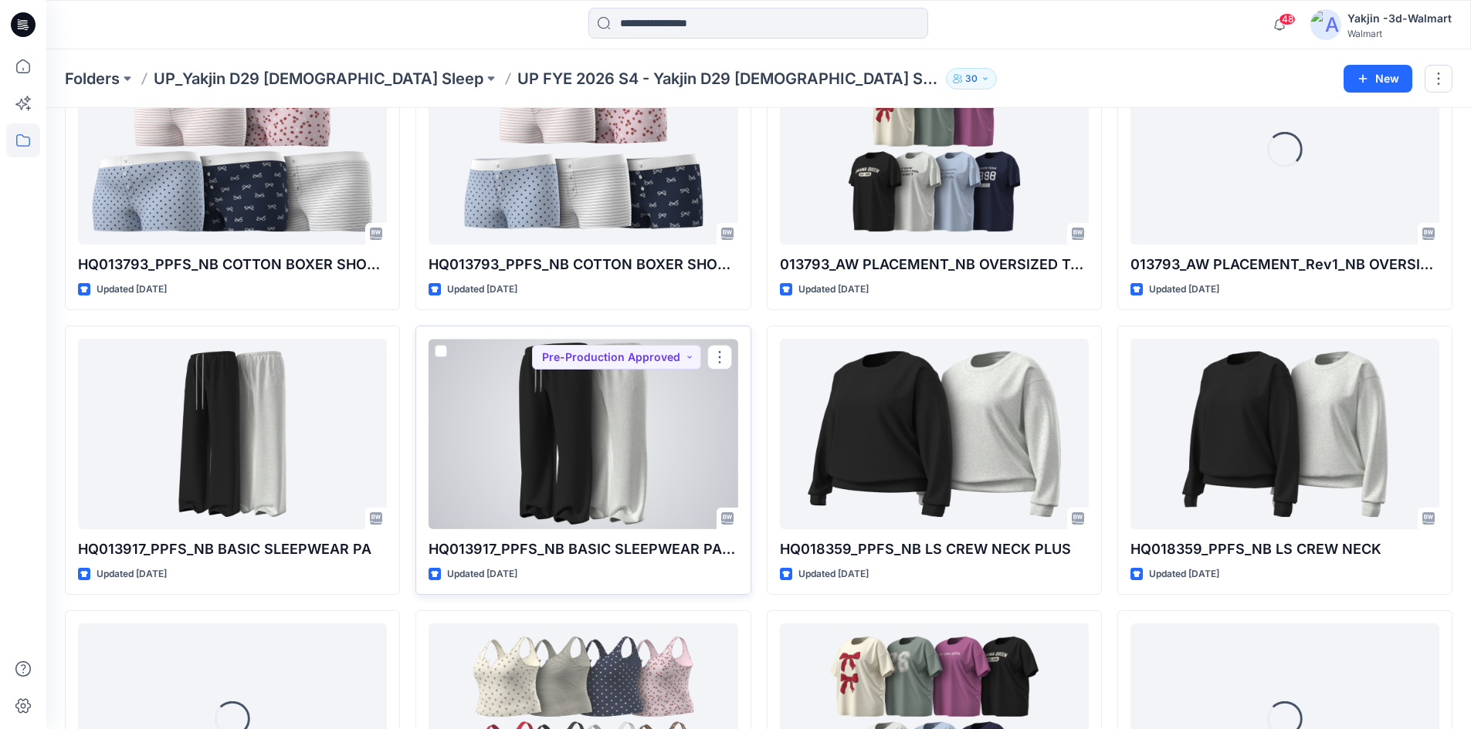
scroll to position [154, 0]
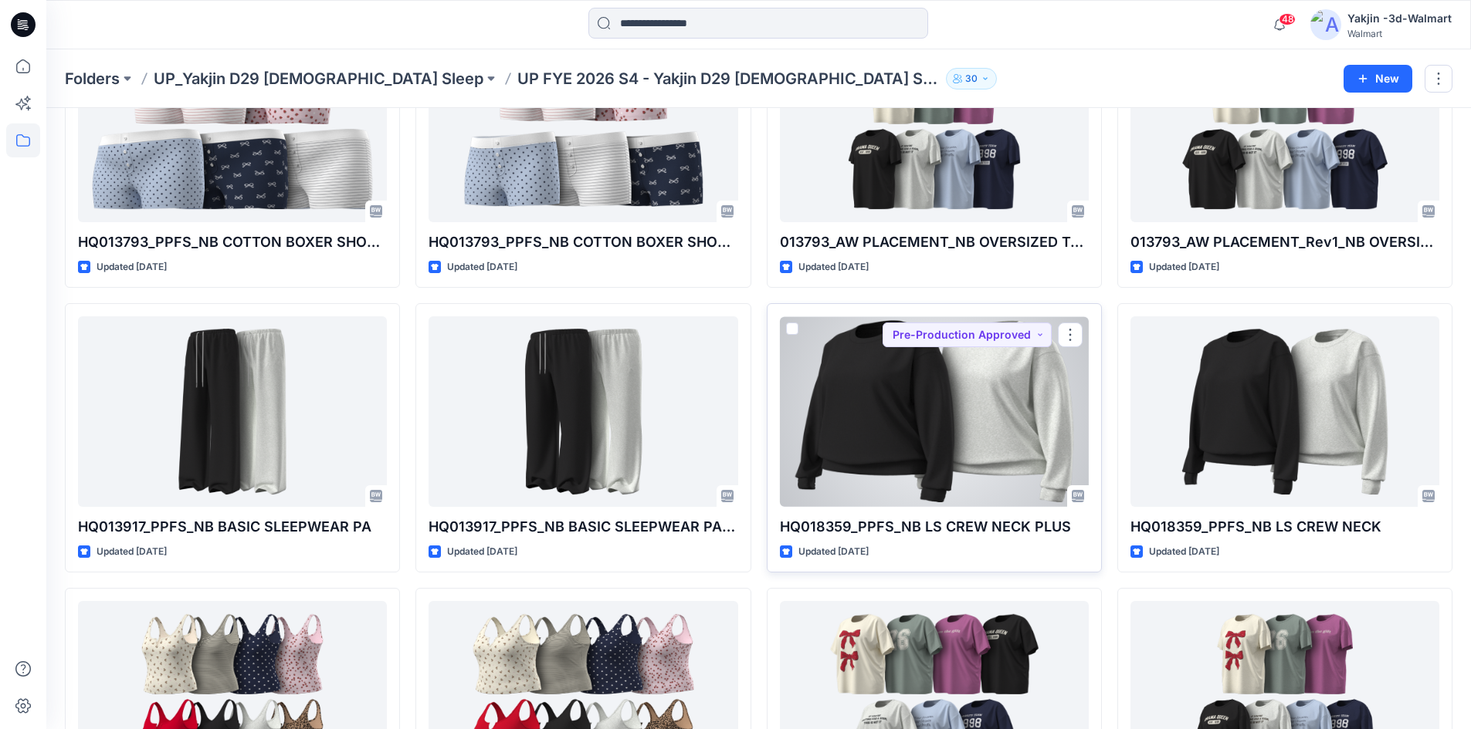
click at [904, 482] on div at bounding box center [934, 411] width 309 height 191
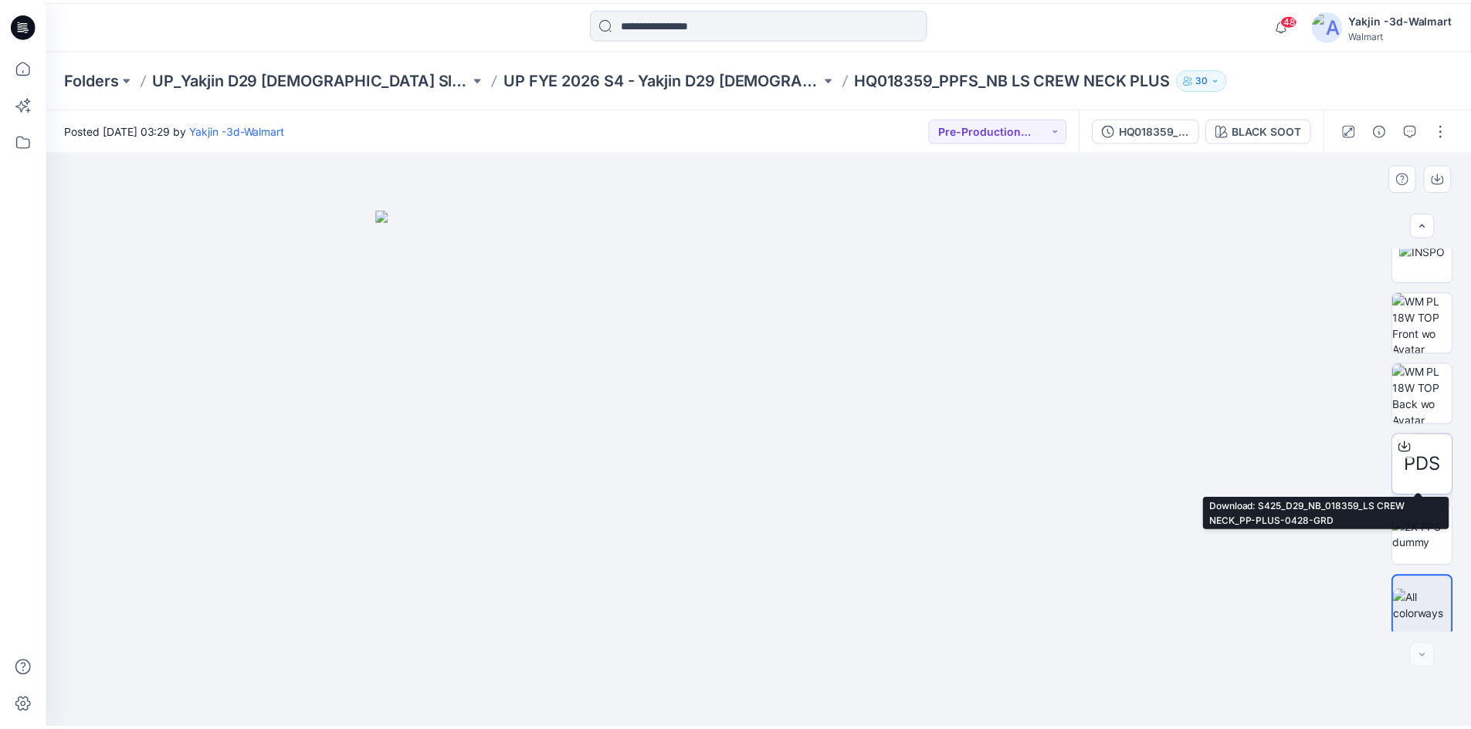
scroll to position [173, 0]
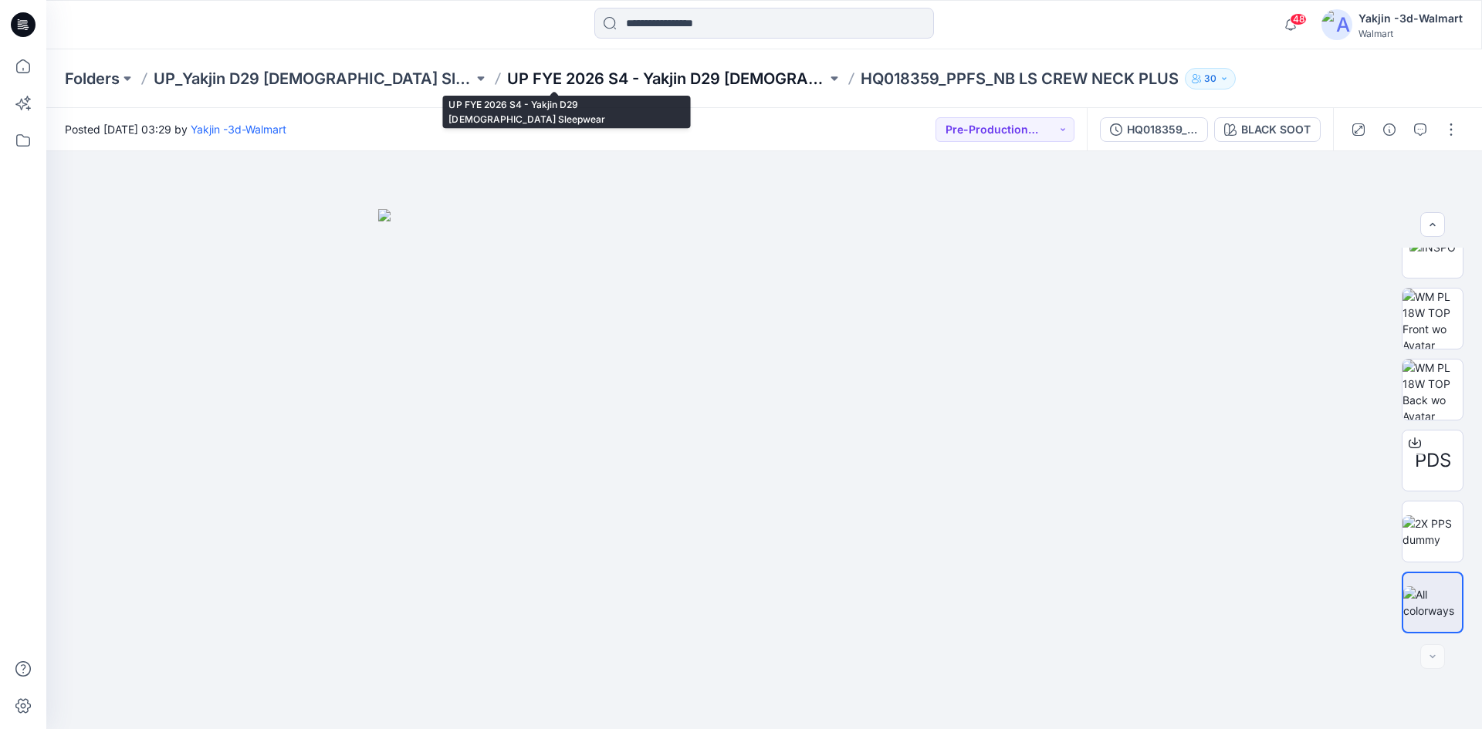
click at [553, 80] on p "UP FYE 2026 S4 - Yakjin D29 [DEMOGRAPHIC_DATA] Sleepwear" at bounding box center [667, 79] width 320 height 22
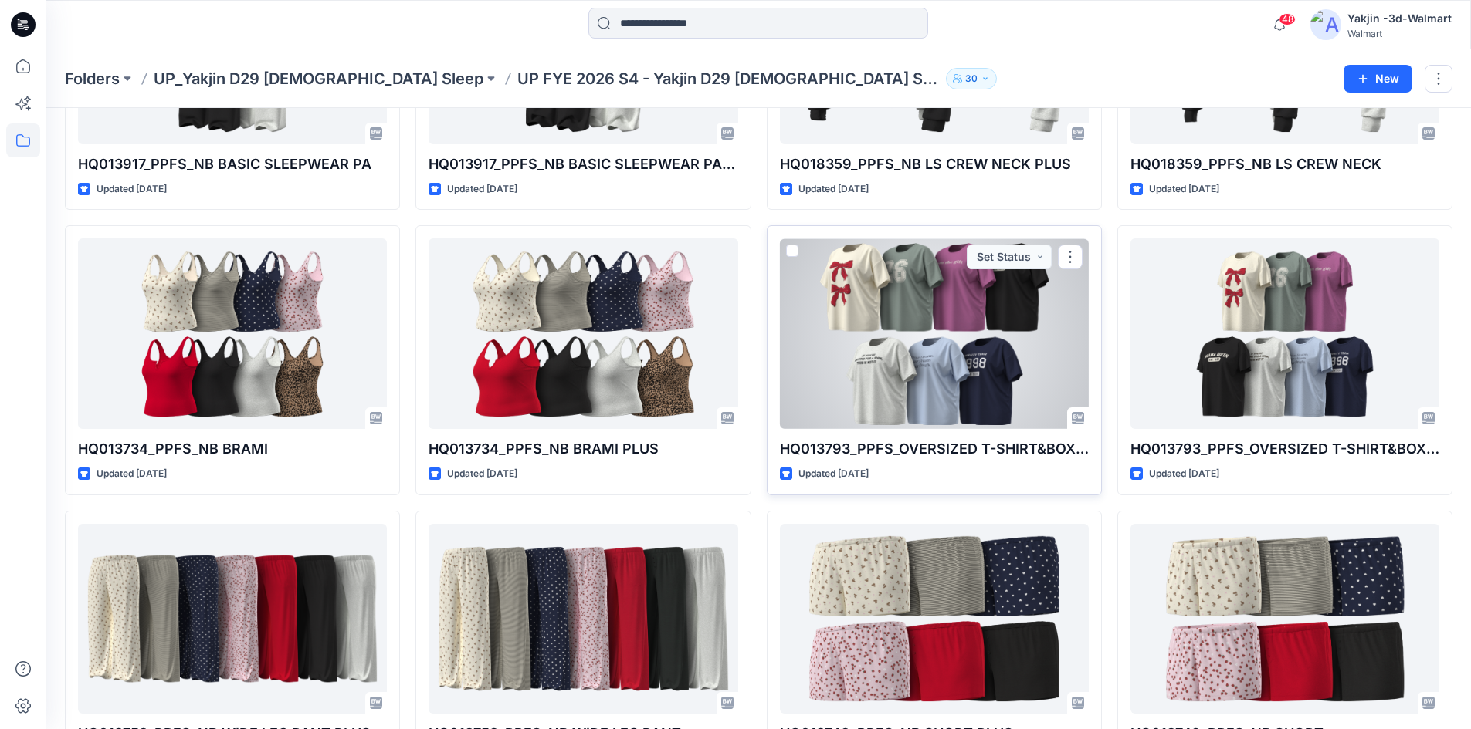
scroll to position [618, 0]
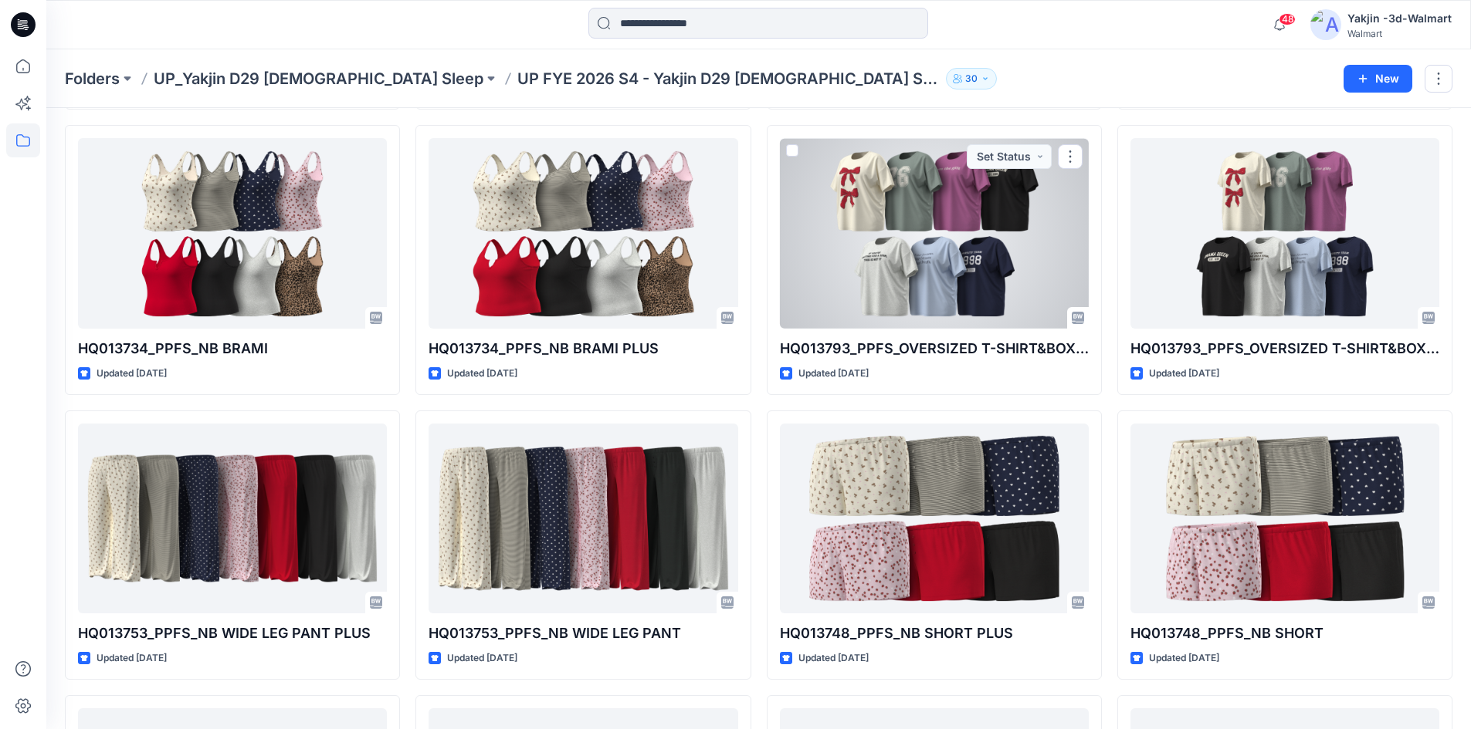
click at [886, 265] on div at bounding box center [934, 233] width 309 height 191
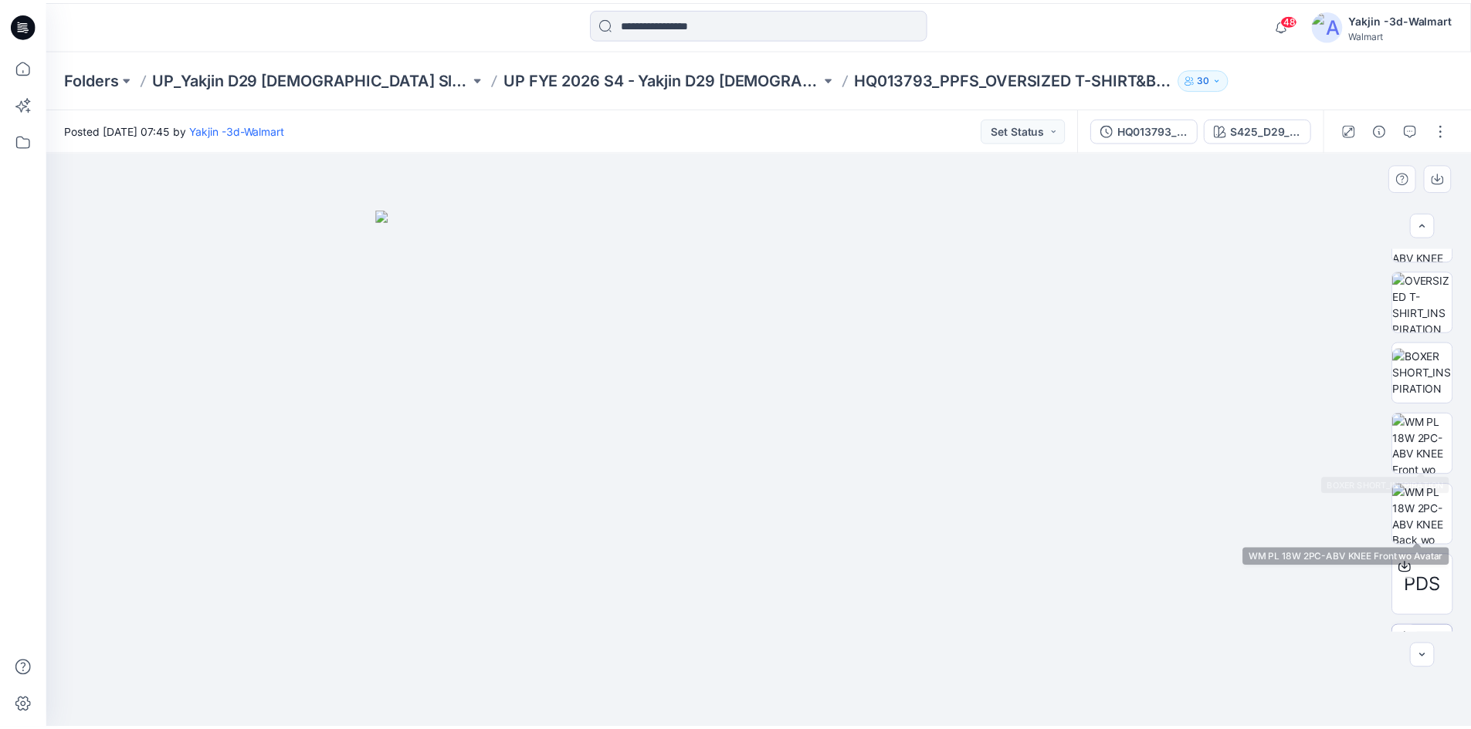
scroll to position [386, 0]
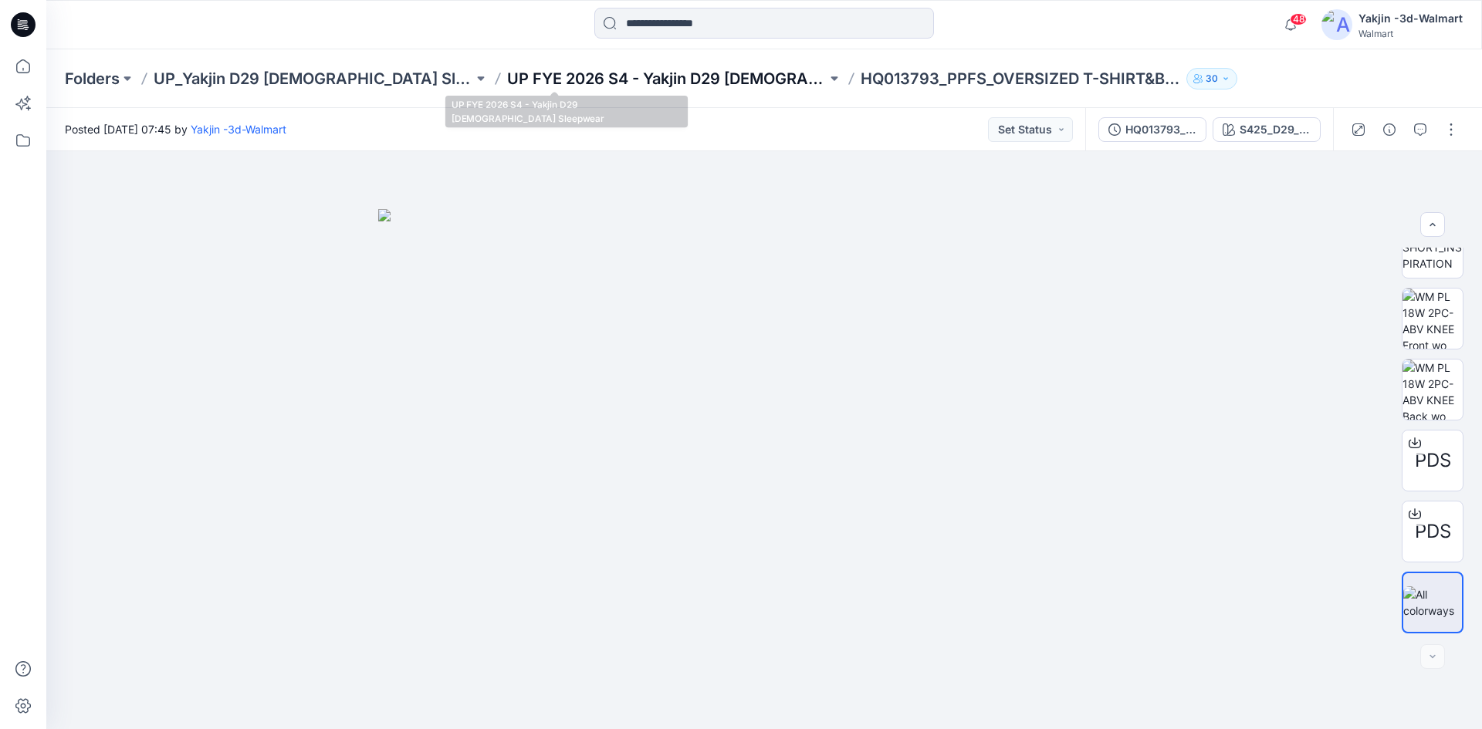
click at [590, 76] on p "UP FYE 2026 S4 - Yakjin D29 [DEMOGRAPHIC_DATA] Sleepwear" at bounding box center [667, 79] width 320 height 22
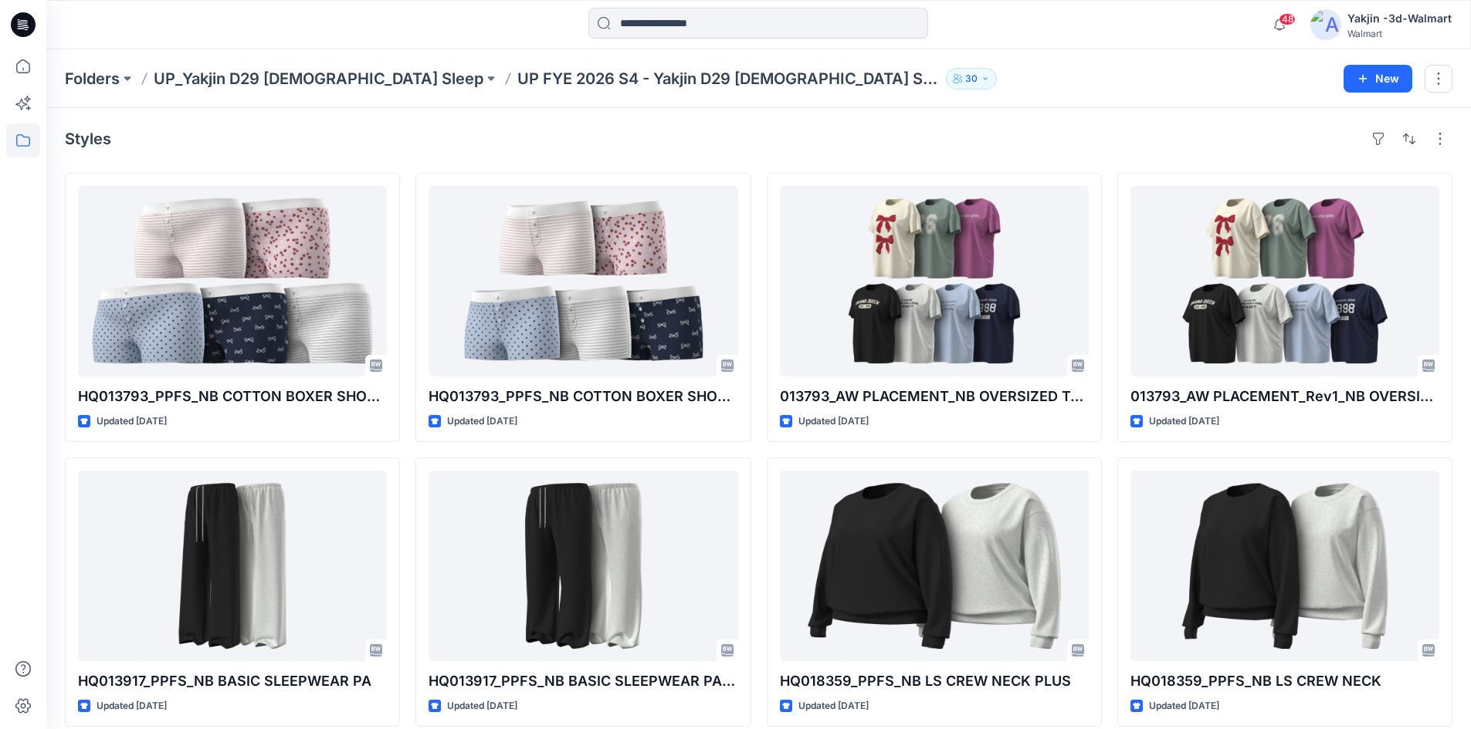
click at [268, 91] on div "Folders UP_Yakjin D29 [DEMOGRAPHIC_DATA] Sleep UP FYE 2026 S4 - Yakjin D29 [DEM…" at bounding box center [758, 78] width 1424 height 59
click at [255, 79] on p "UP_Yakjin D29 [DEMOGRAPHIC_DATA] Sleep" at bounding box center [319, 79] width 330 height 22
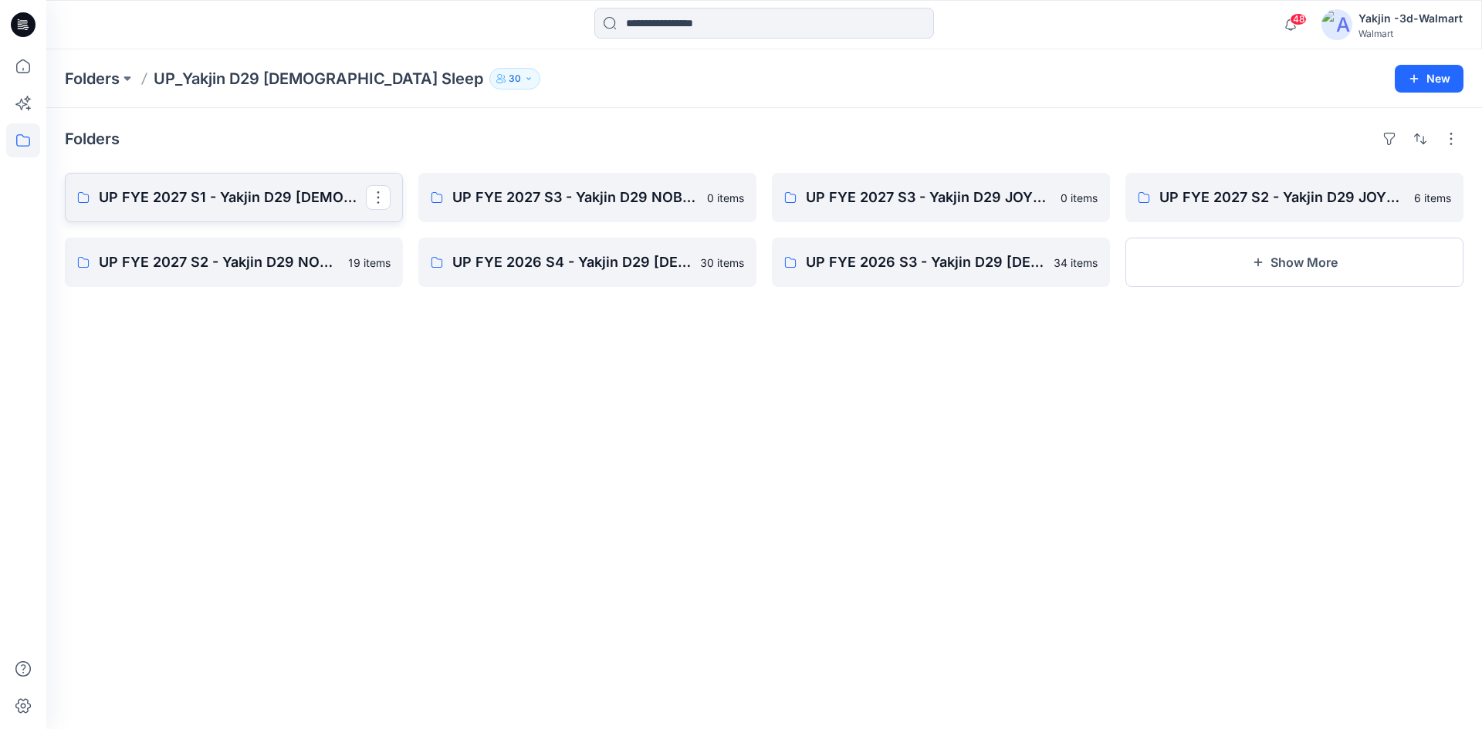
click at [242, 195] on p "UP FYE 2027 S1 - Yakjin D29 [DEMOGRAPHIC_DATA] Sleepwear" at bounding box center [232, 198] width 267 height 22
